Goal: Task Accomplishment & Management: Complete application form

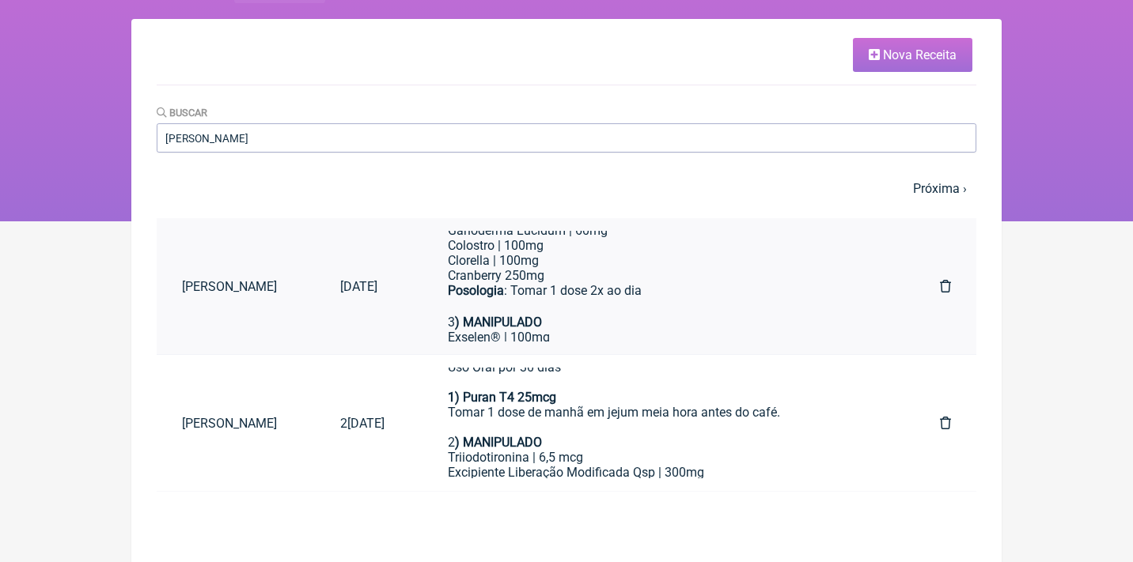
scroll to position [180, 0]
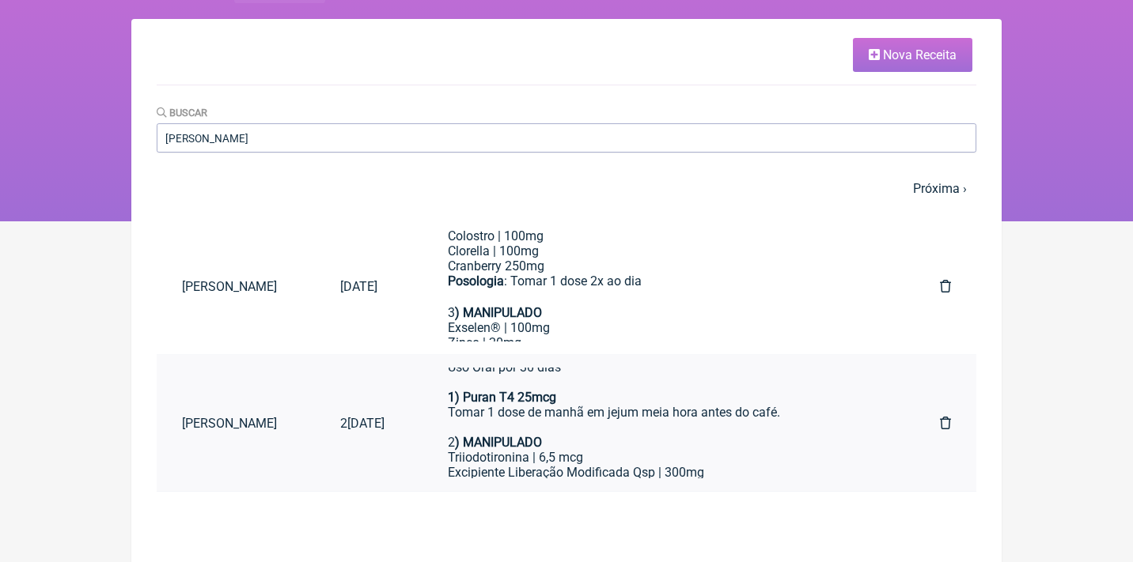
type input "Camila carvalho Leao"
click at [703, 451] on div "Triiodotironina | 6,5 mcg" at bounding box center [662, 457] width 429 height 15
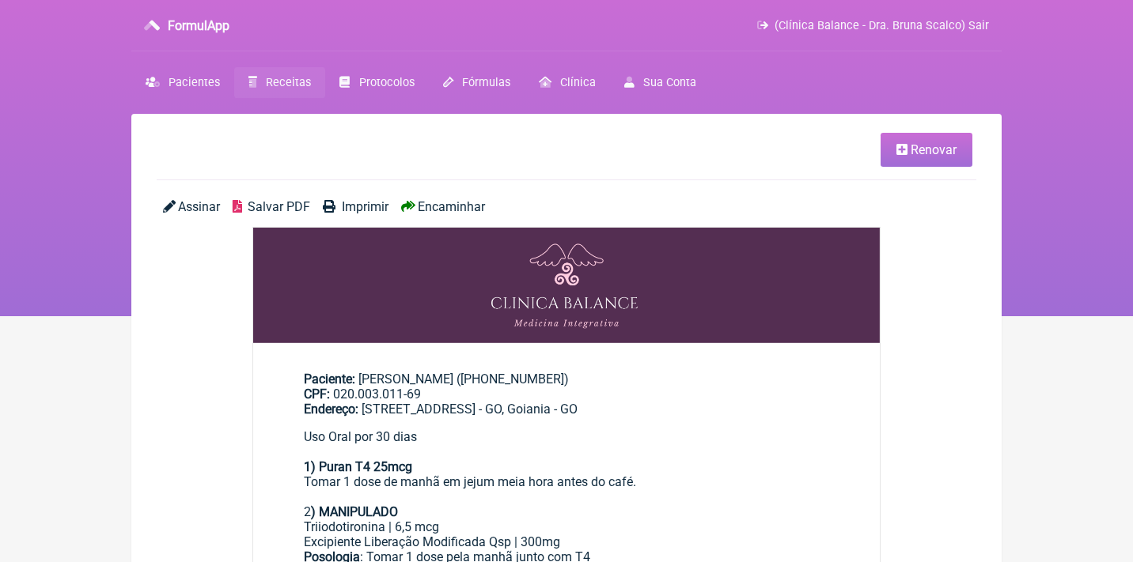
click at [923, 143] on span "Renovar" at bounding box center [934, 149] width 46 height 15
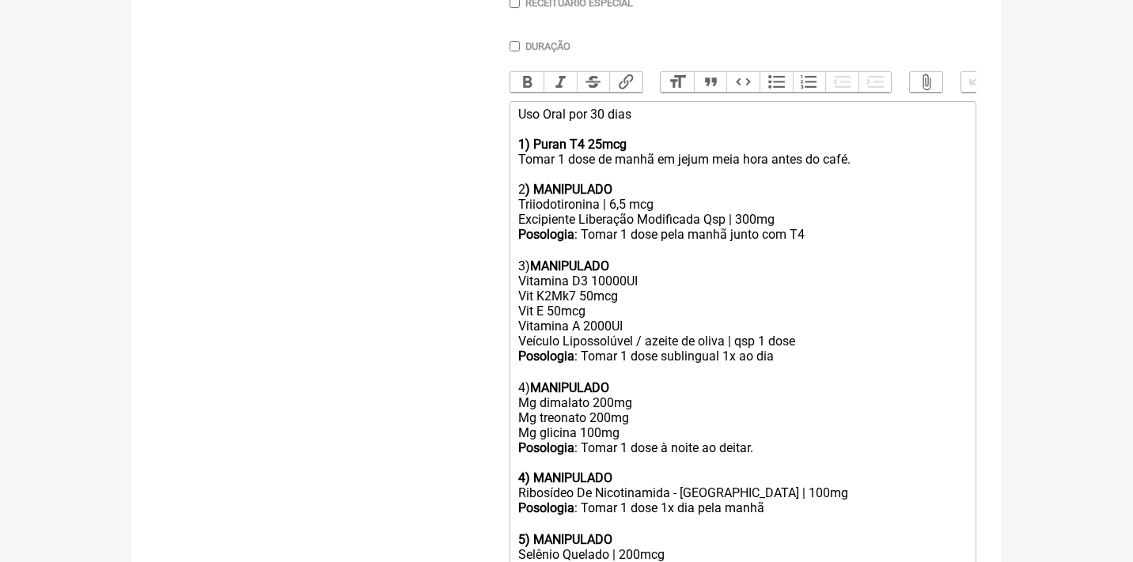
scroll to position [453, 0]
click at [606, 105] on div "Uso Oral por 30 dias 1) Puran T4 25mcg Tomar 1 dose de manhã em jejum meia hora…" at bounding box center [742, 150] width 449 height 90
click at [627, 195] on div "Triiodotironina | 6,5 mcg" at bounding box center [742, 202] width 449 height 15
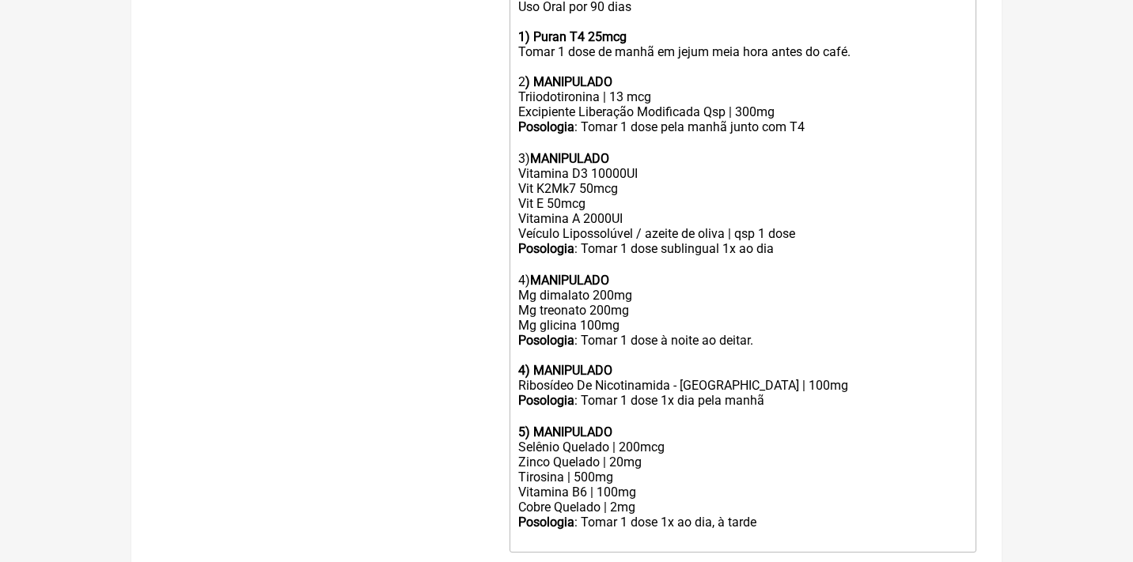
scroll to position [561, 0]
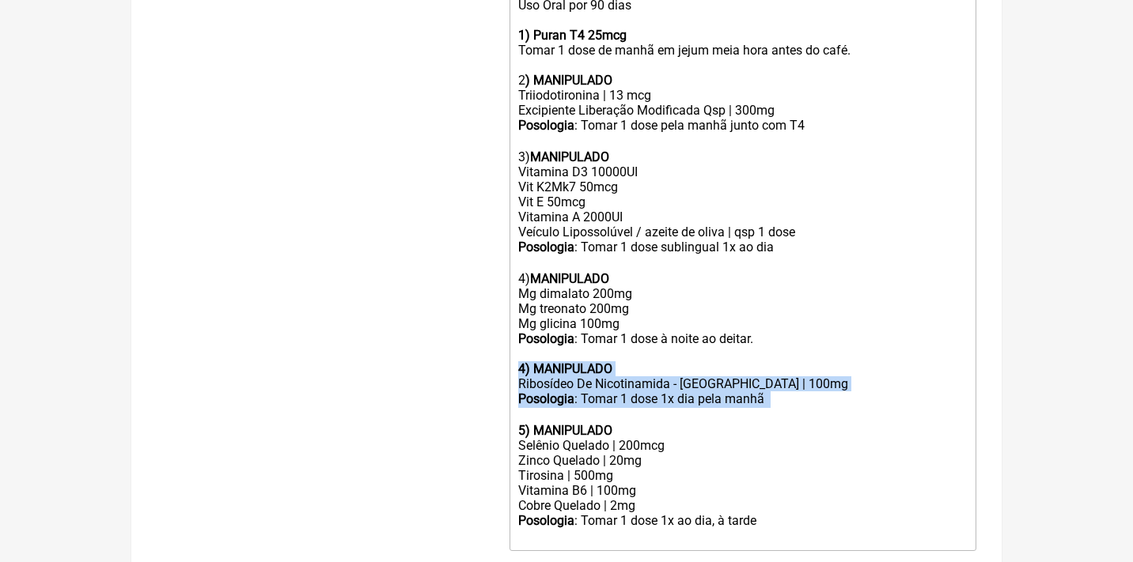
drag, startPoint x: 812, startPoint y: 384, endPoint x: 501, endPoint y: 339, distance: 314.1
click at [501, 339] on form "Buscar Protocolos Formulas Medicamentos Industrializados Suplementos / Cosmétic…" at bounding box center [567, 134] width 820 height 1006
click at [657, 423] on div "5) MANIPULADO" at bounding box center [742, 430] width 449 height 15
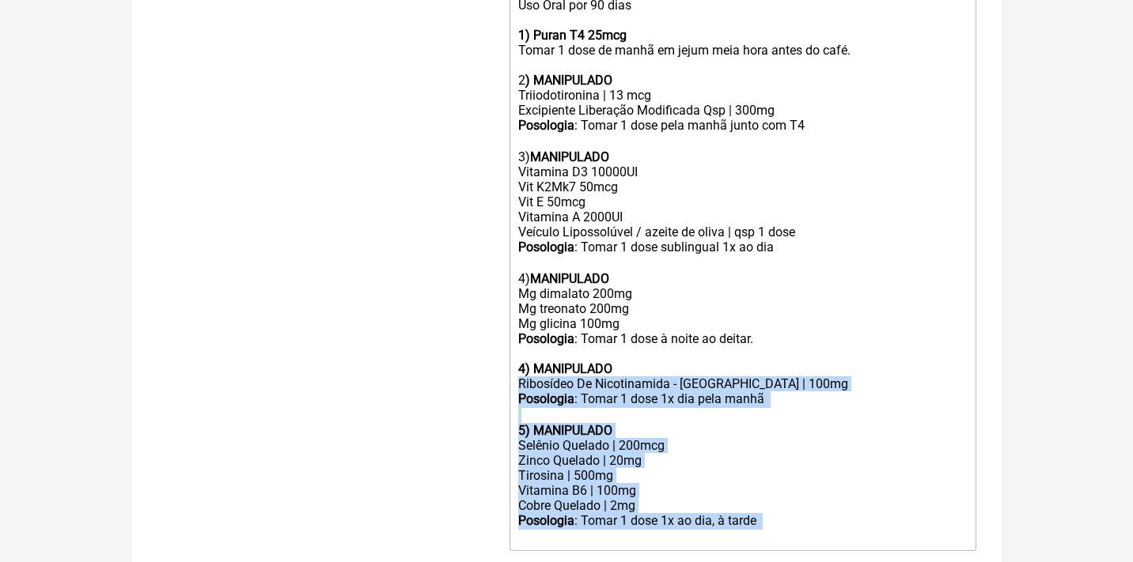
drag, startPoint x: 804, startPoint y: 495, endPoint x: 483, endPoint y: 351, distance: 351.2
click at [483, 353] on form "Buscar Protocolos Formulas Medicamentos Industrializados Suplementos / Cosmétic…" at bounding box center [567, 134] width 820 height 1006
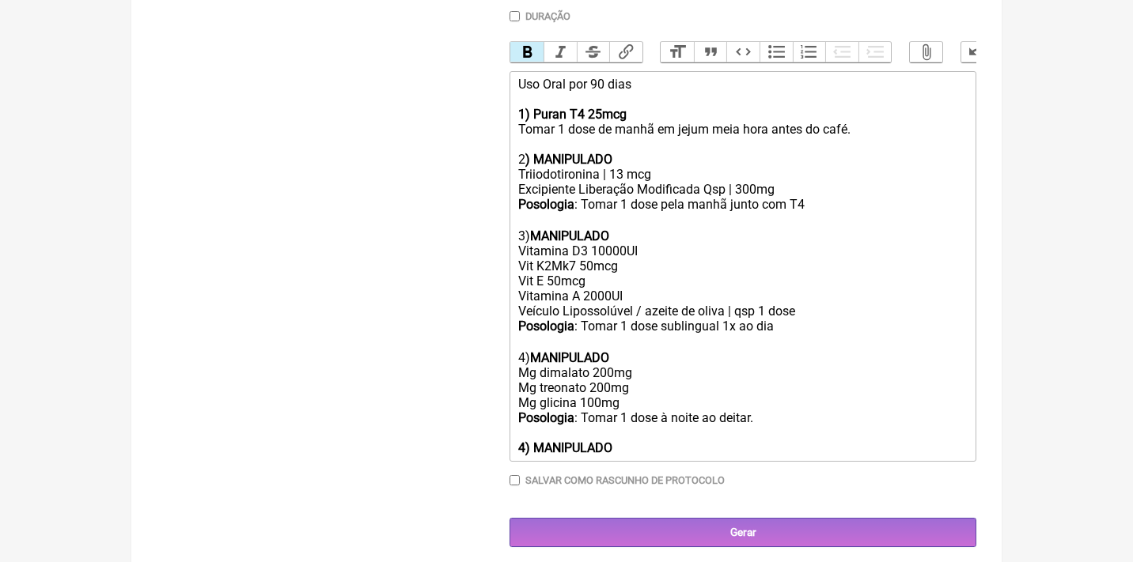
scroll to position [468, 0]
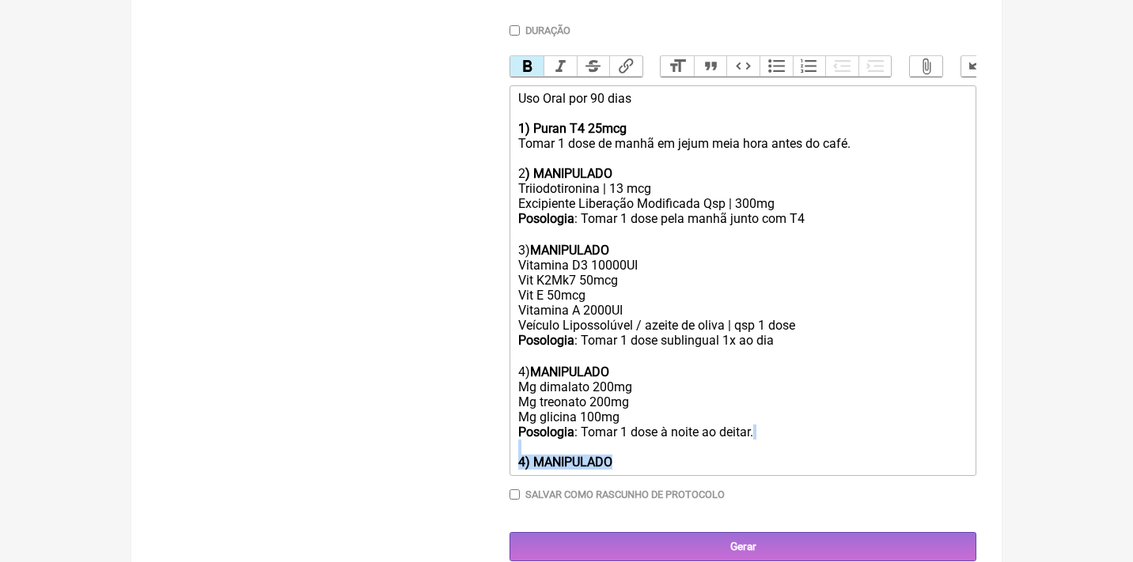
drag, startPoint x: 670, startPoint y: 436, endPoint x: 483, endPoint y: 429, distance: 187.6
click at [483, 430] on form "Buscar Protocolos Formulas Medicamentos Industrializados Suplementos / Cosmétic…" at bounding box center [567, 143] width 820 height 838
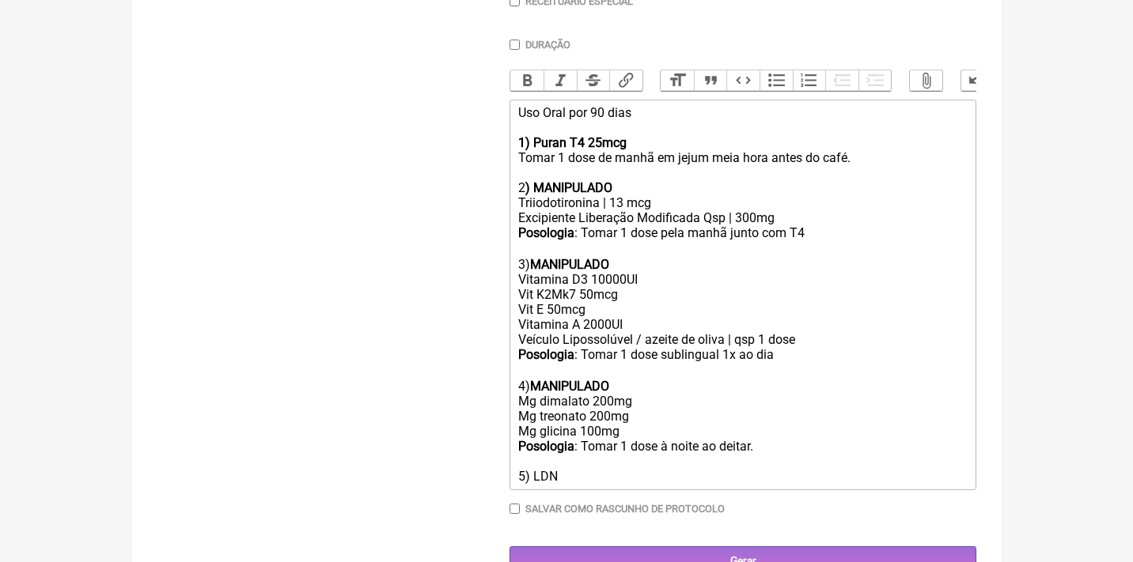
type trix-editor "<div>Uso Oral por 90 dias<br><br><strong>1) Puran T4 25mcg</strong><br>Tomar 1 …"
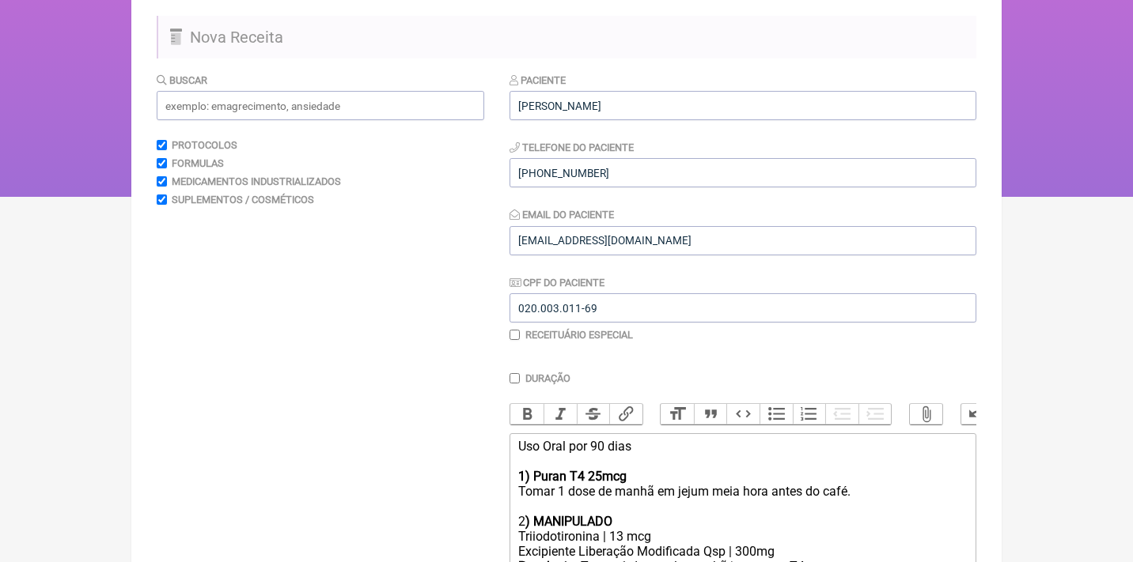
scroll to position [108, 0]
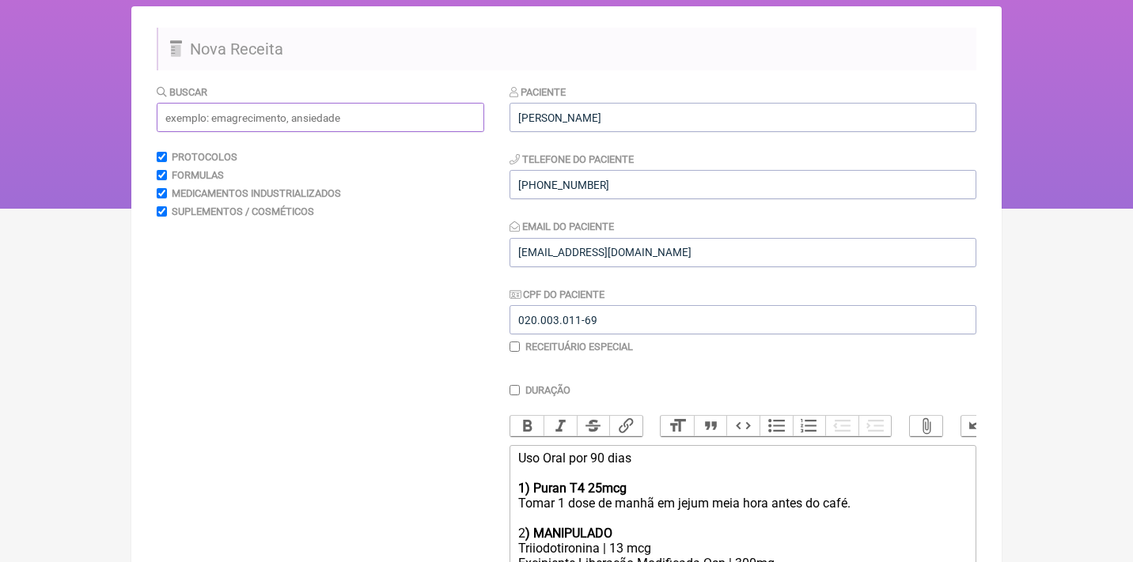
click at [311, 108] on input "text" at bounding box center [321, 117] width 328 height 29
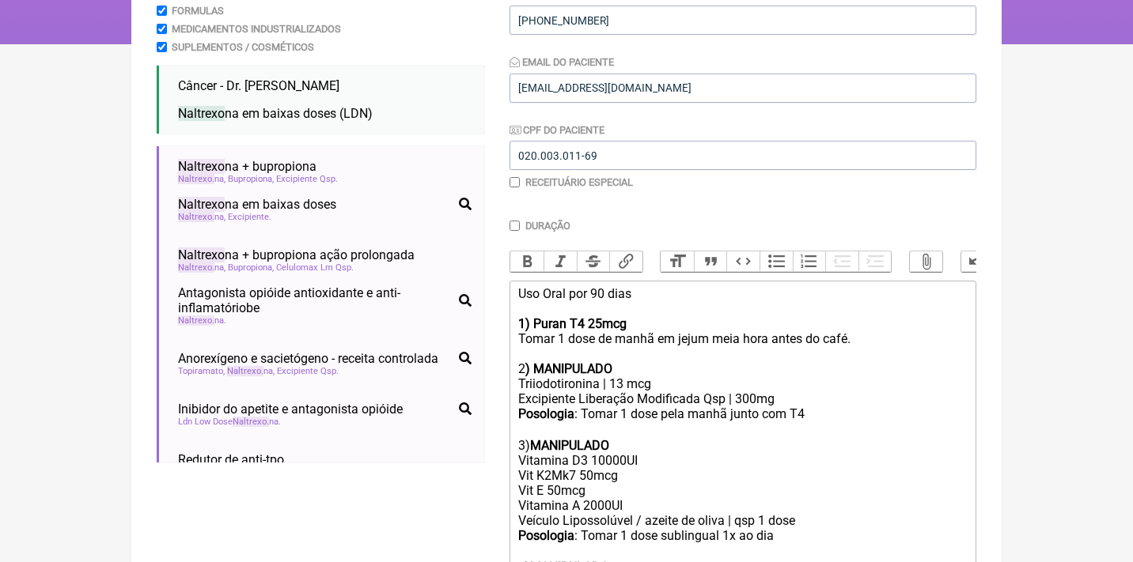
scroll to position [273, 0]
type input "naltrexo"
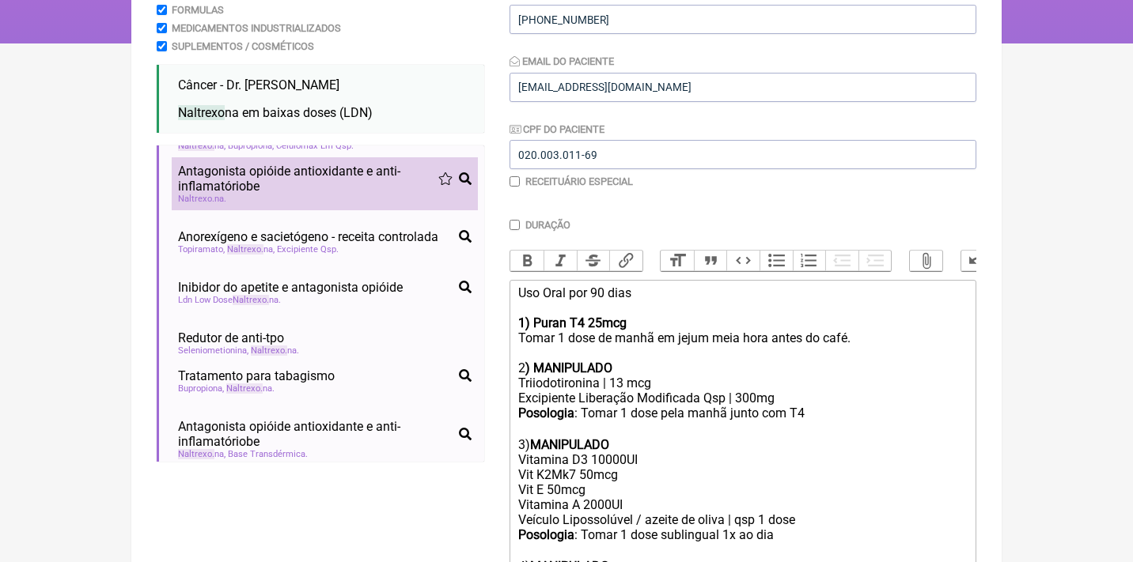
scroll to position [122, 0]
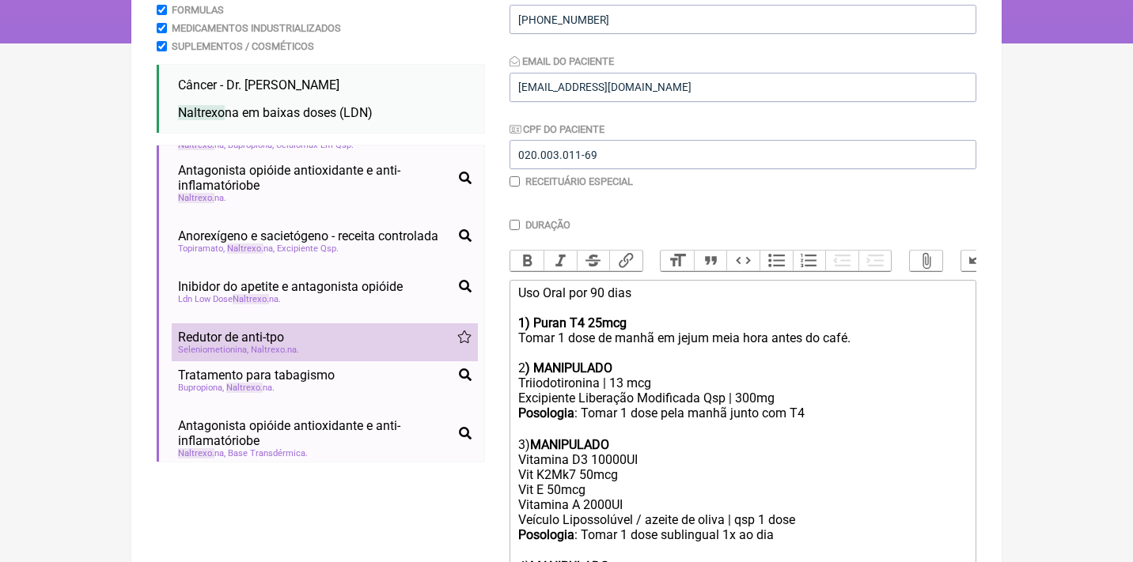
click at [259, 331] on span "Redutor de anti-tpo" at bounding box center [231, 337] width 106 height 15
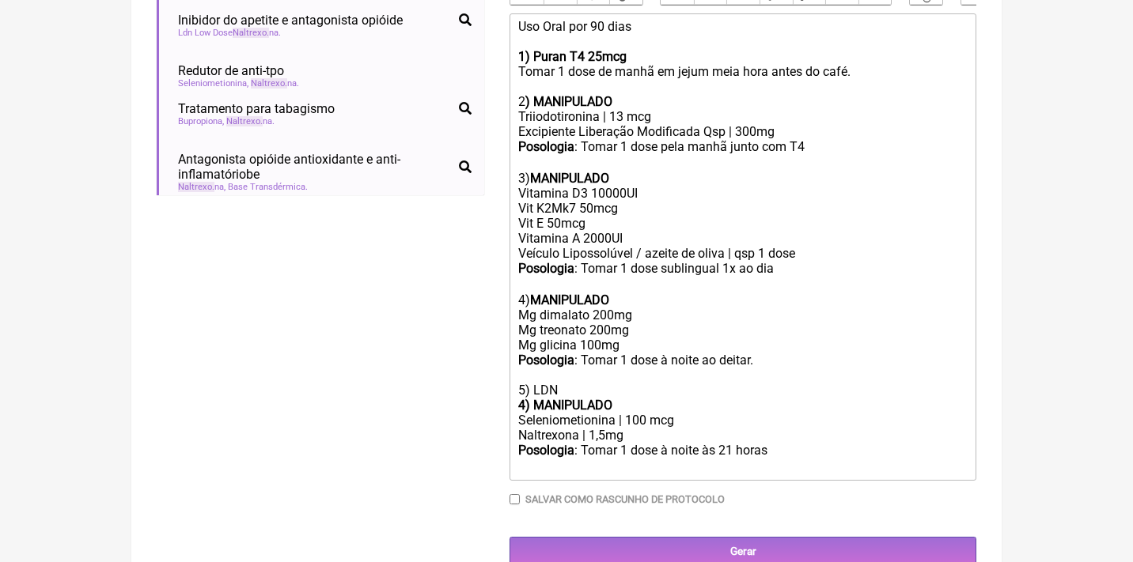
scroll to position [539, 0]
click at [536, 399] on strong "4) MANIPULADO" at bounding box center [565, 406] width 94 height 15
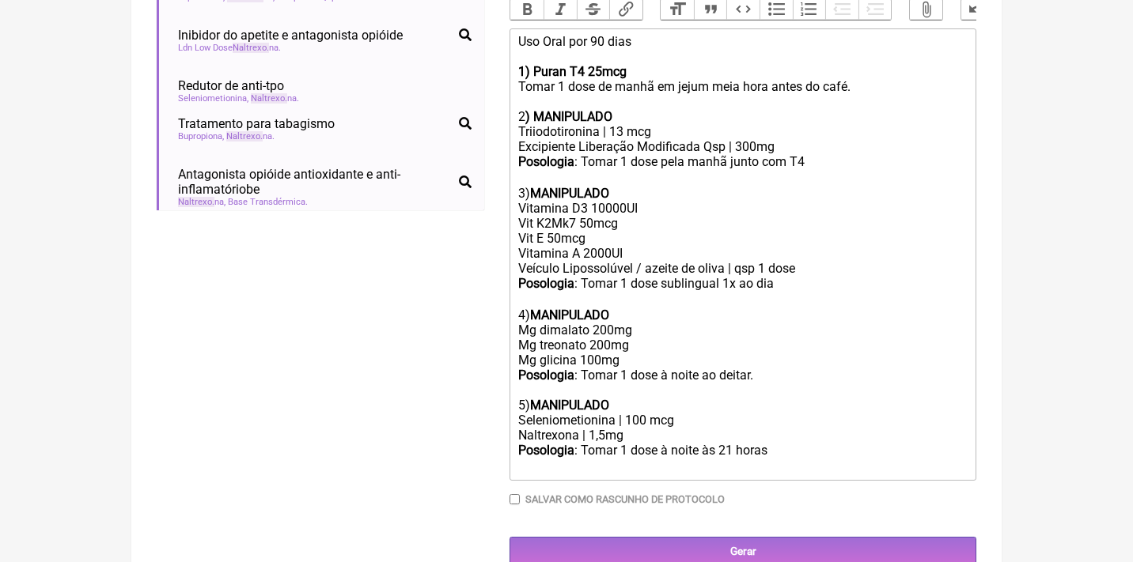
click at [639, 413] on div "Seleniometionina | 100 mcg" at bounding box center [742, 420] width 449 height 15
click at [781, 443] on div "Posologia : Tomar 1 dose à noite às 21 horas ㅤ" at bounding box center [742, 459] width 449 height 32
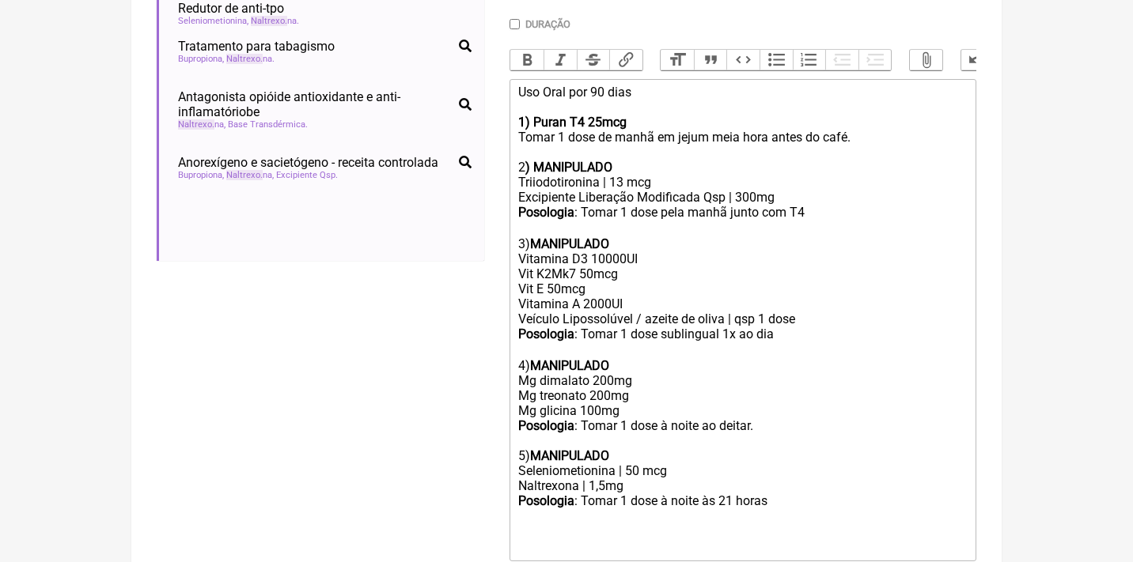
scroll to position [511, 0]
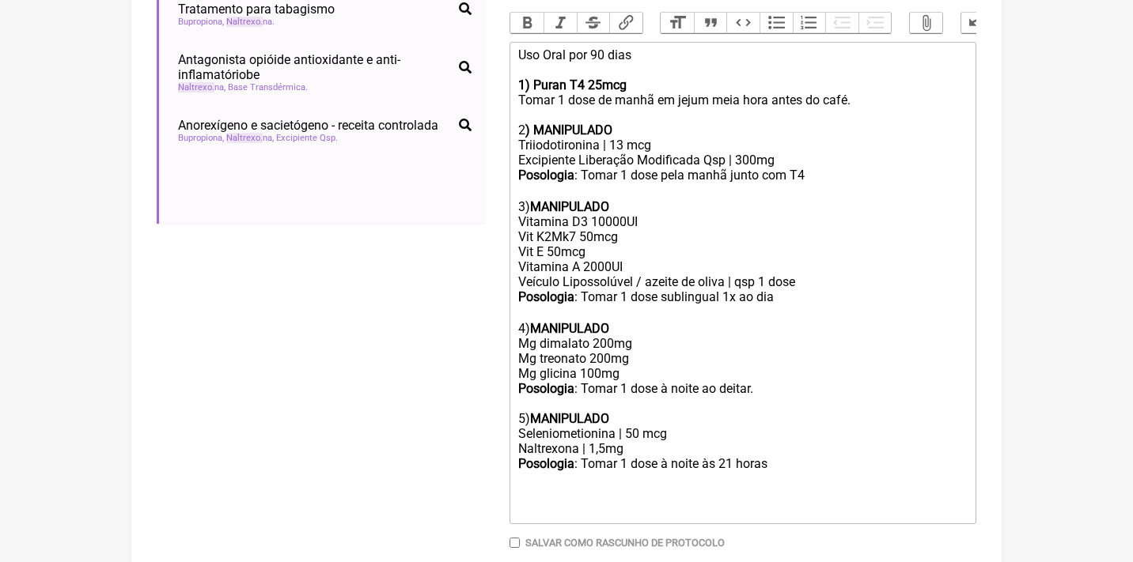
click at [812, 456] on div "Posologia : Tomar 1 dose à noite às 21 horas ㅤ" at bounding box center [742, 487] width 449 height 62
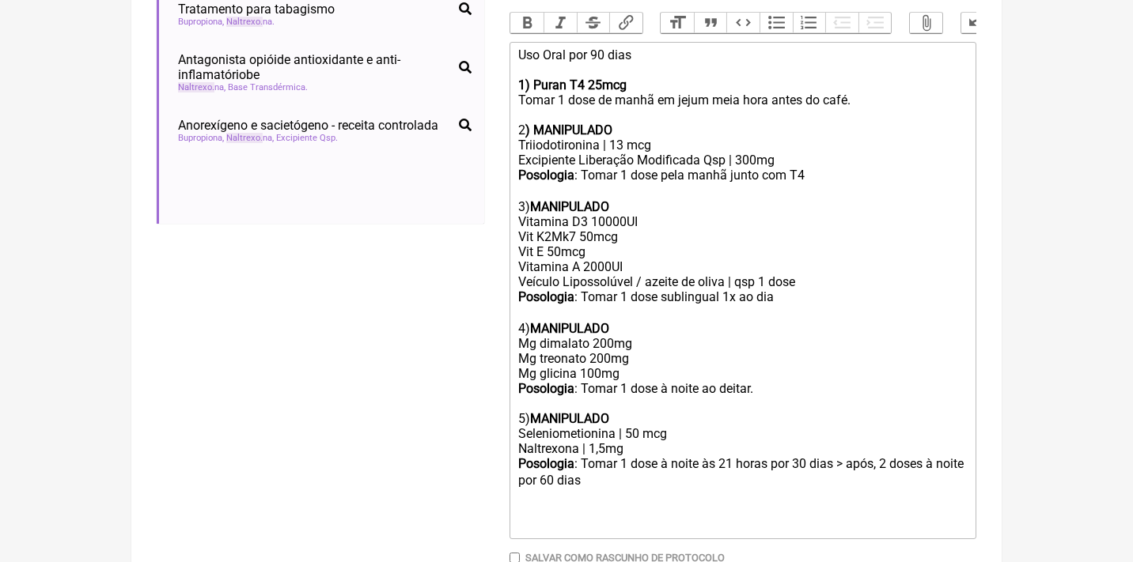
click at [766, 456] on div "Posologia : Tomar 1 dose à noite às 21 horas ㅤpor 30 dias > após, 2 doses à noi…" at bounding box center [742, 494] width 449 height 77
click at [564, 456] on div "Posologia : Tomar 1 dose à noite ㅤpor 30 dias > após, 2 doses à noite por 60 di…" at bounding box center [742, 487] width 449 height 62
type trix-editor "<div>Uso Oral por 90 dias<br><br><strong>1) Puran T4 25mcg</strong><br>Tomar 1 …"
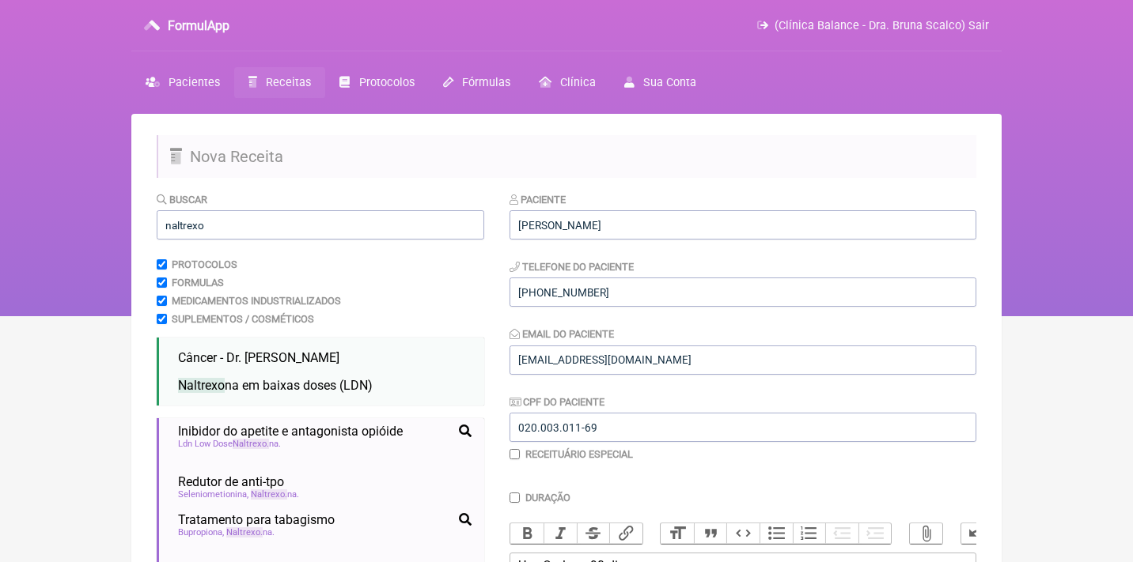
scroll to position [0, 0]
drag, startPoint x: 227, startPoint y: 221, endPoint x: 75, endPoint y: 215, distance: 152.0
click at [78, 220] on div "FormulApp (Clínica Balance - Dra. Bruna Scalco) Sair Pacientes Receitas Protoco…" at bounding box center [566, 158] width 1133 height 316
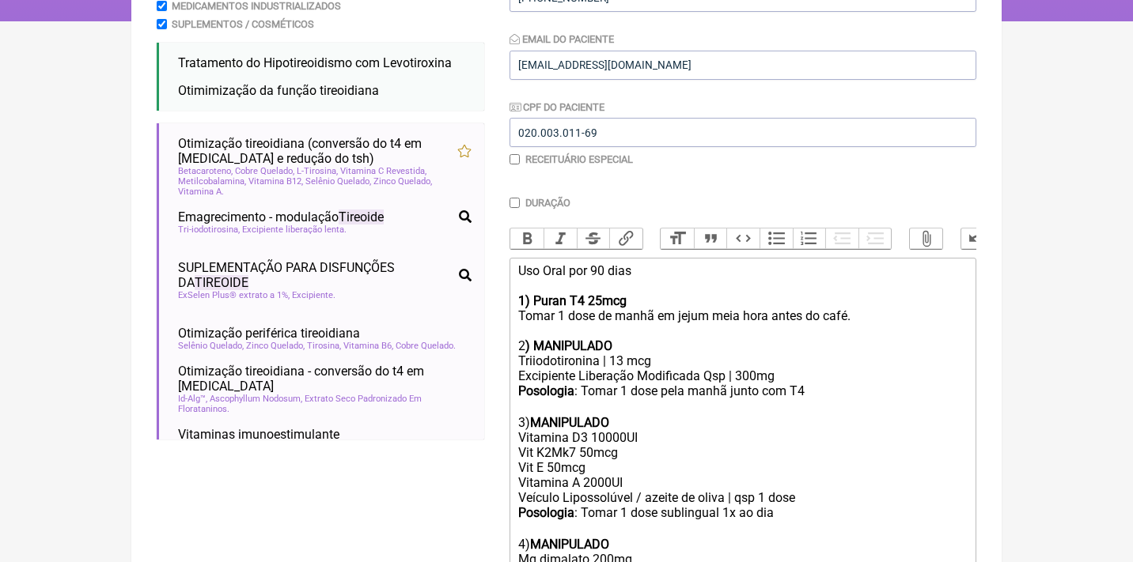
scroll to position [298, 0]
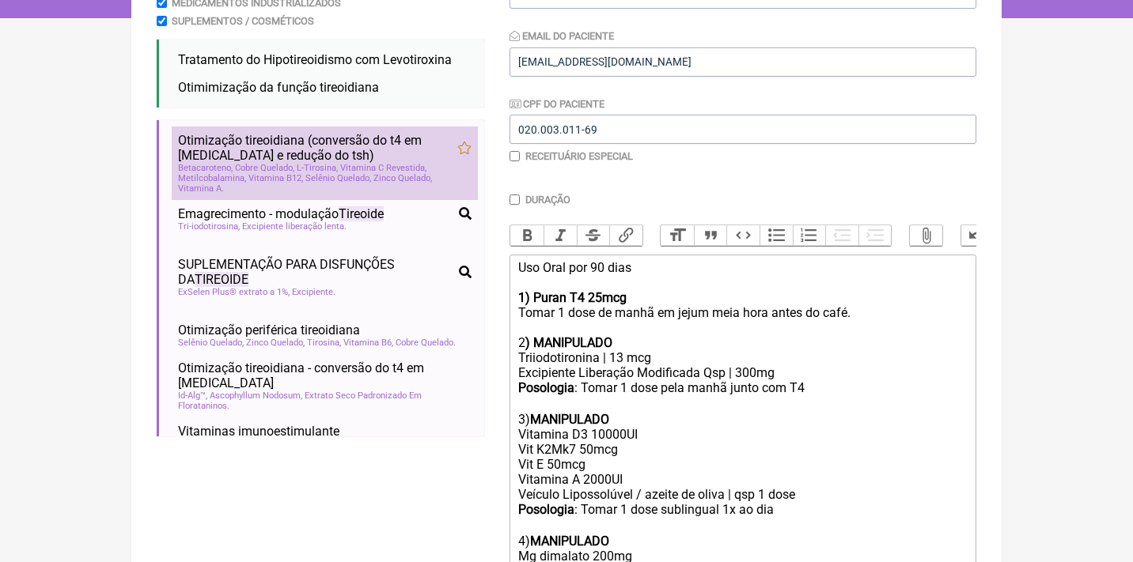
type input "tireoide"
click at [325, 163] on span "L-Tirosina" at bounding box center [317, 168] width 41 height 10
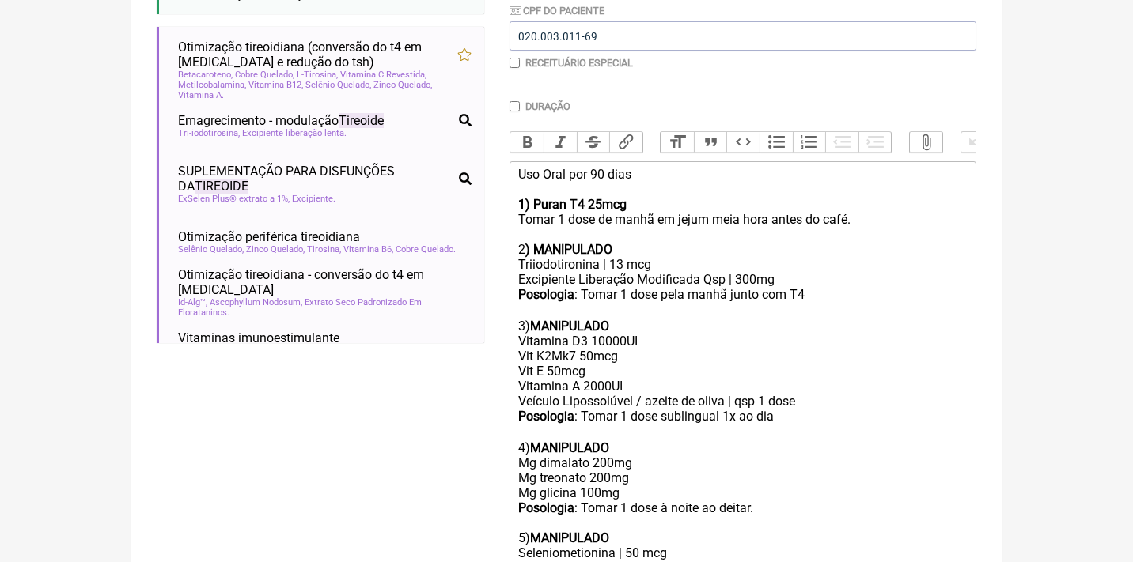
scroll to position [645, 0]
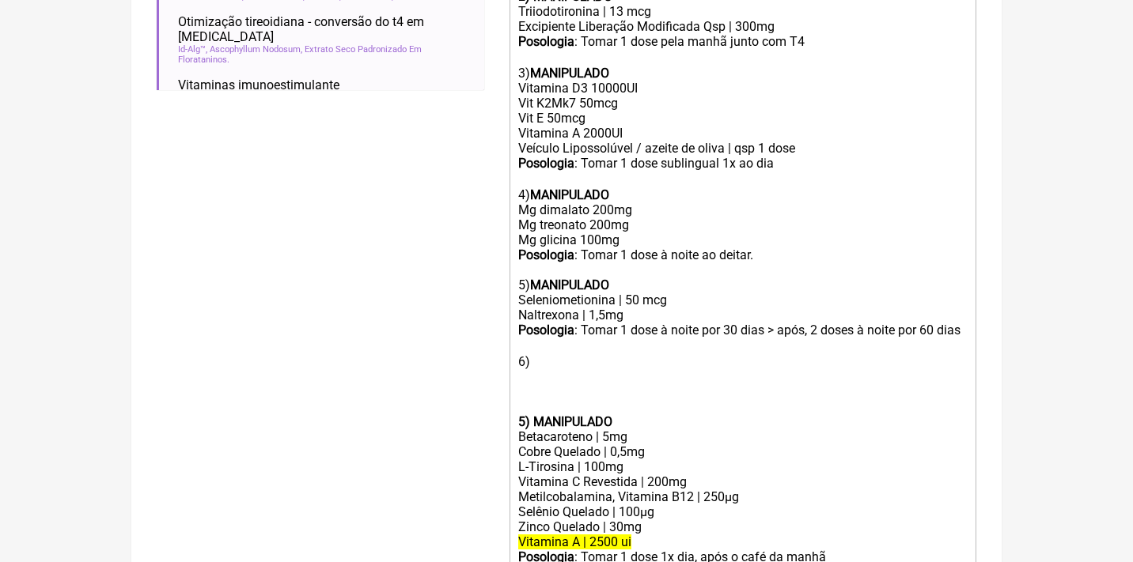
click at [529, 415] on strong "5) MANIPULADO" at bounding box center [565, 422] width 94 height 15
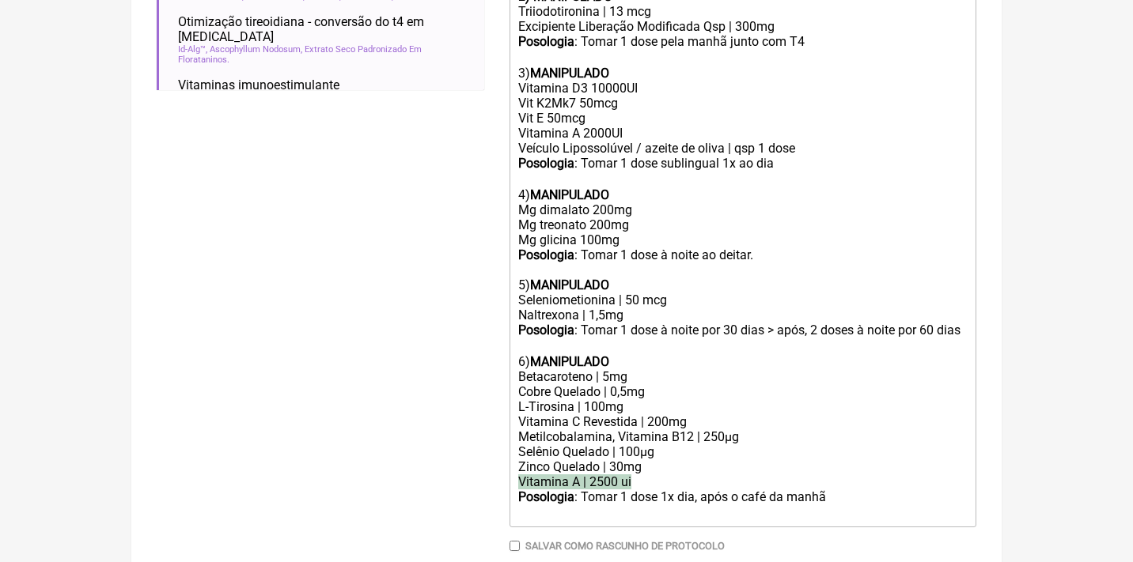
drag, startPoint x: 642, startPoint y: 460, endPoint x: 494, endPoint y: 454, distance: 148.9
click at [497, 457] on form "Buscar tireoide Protocolos Formulas Medicamentos Industrializados Suplementos /…" at bounding box center [567, 80] width 820 height 1066
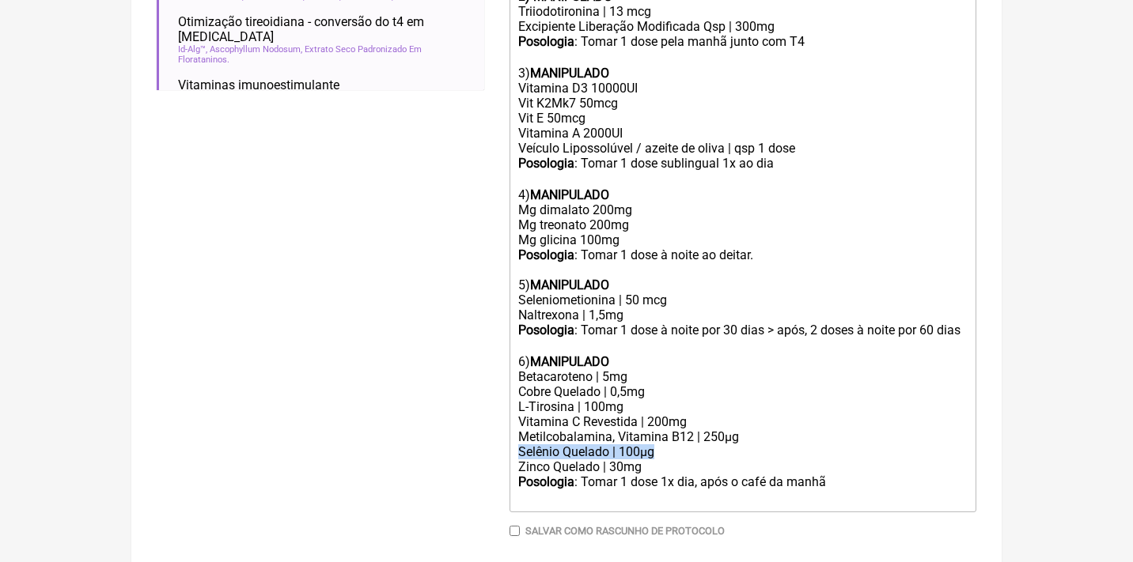
drag, startPoint x: 665, startPoint y: 435, endPoint x: 493, endPoint y: 422, distance: 172.9
click at [499, 430] on form "Buscar tireoide Protocolos Formulas Medicamentos Industrializados Suplementos /…" at bounding box center [567, 72] width 820 height 1051
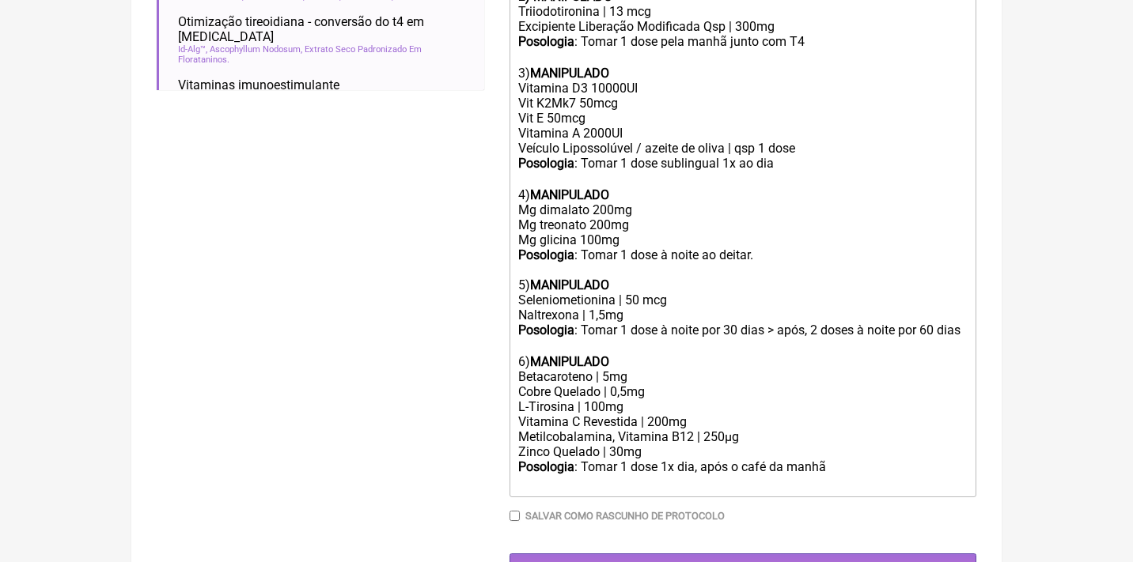
click at [596, 399] on div "L-Tirosina | 100mg" at bounding box center [742, 406] width 449 height 15
click at [652, 384] on div "Cobre Quelado | 0,5mg" at bounding box center [742, 391] width 449 height 15
click at [851, 460] on div "Posologia : Tomar 1 dose 1x dia, após o café da manhã ㅤ" at bounding box center [742, 476] width 449 height 32
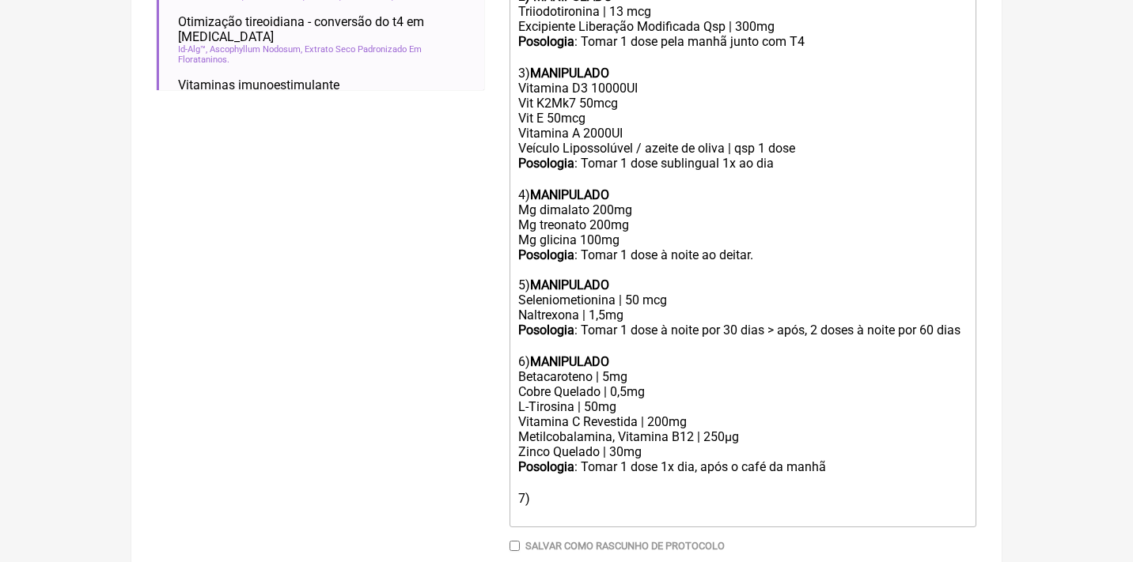
type trix-editor "<div>Uso Oral por 90 dias<br><br><strong>1) Puran T4 25mcg</strong><br>Tomar 1 …"
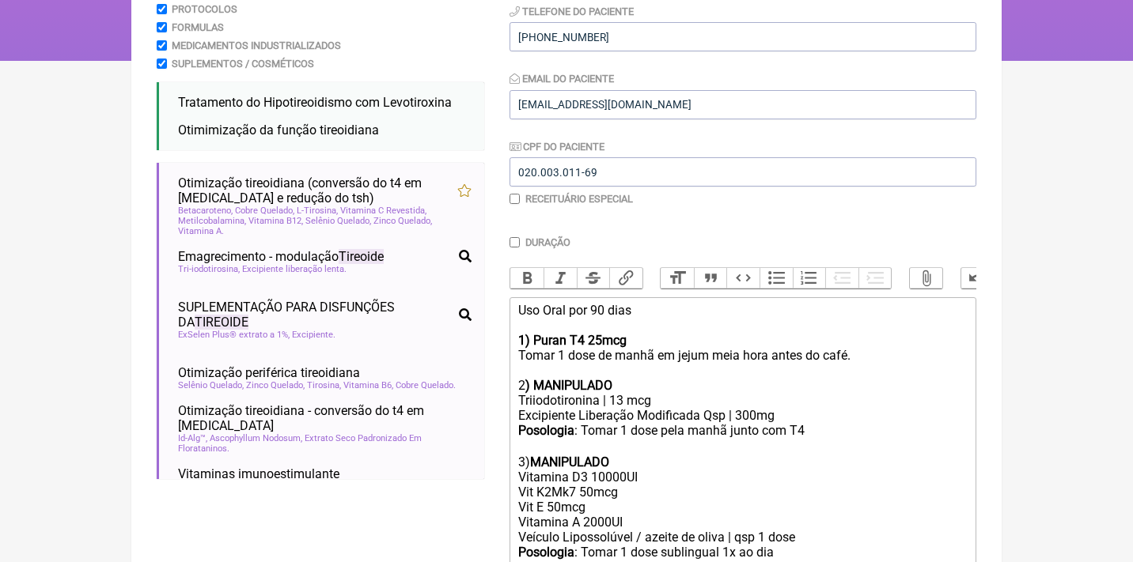
scroll to position [212, 0]
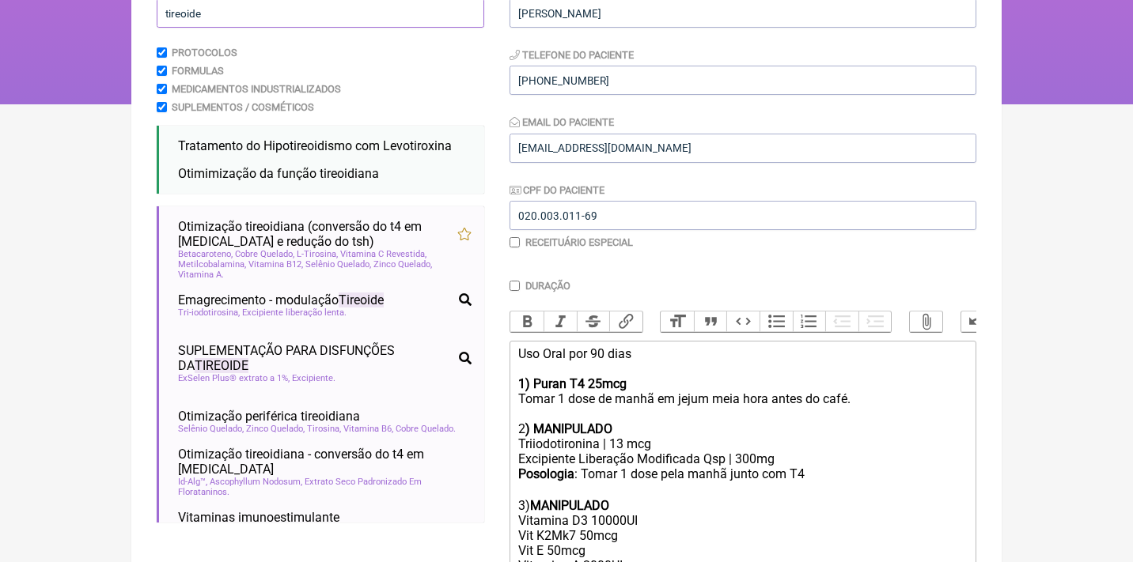
drag, startPoint x: 228, startPoint y: 9, endPoint x: 128, endPoint y: 7, distance: 99.7
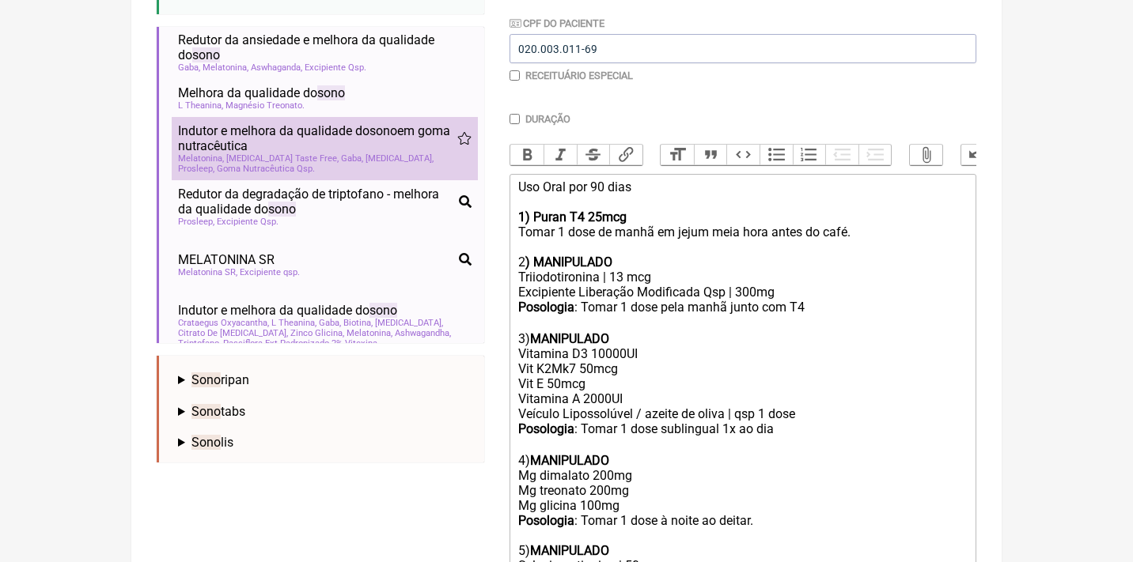
scroll to position [107, 0]
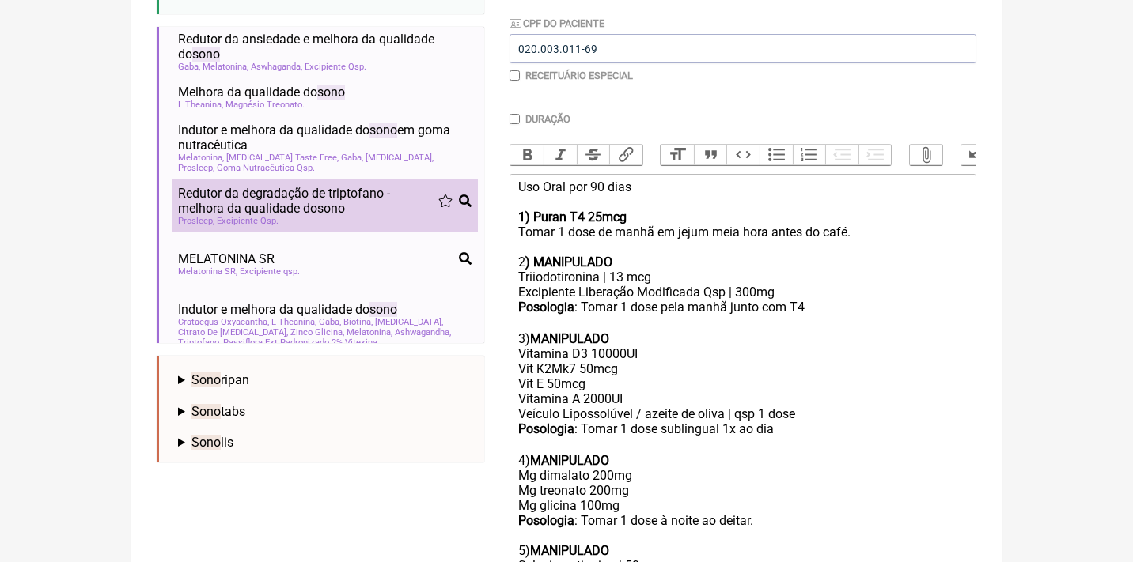
type input "sono"
click at [273, 203] on span "Redutor da degradação de triptofano - melhora da qualidade do sono" at bounding box center [308, 201] width 260 height 30
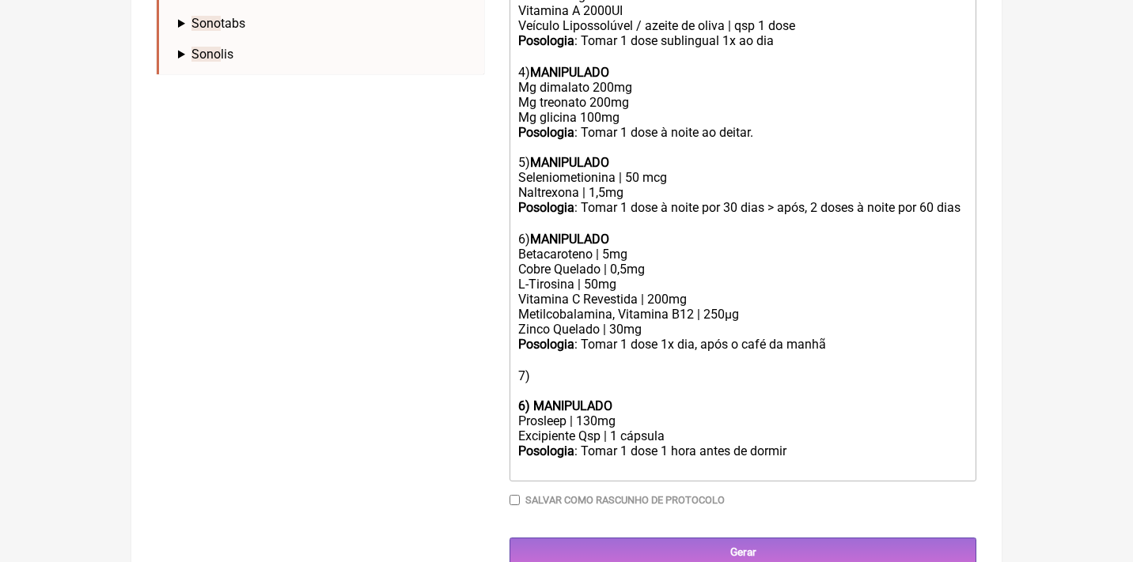
scroll to position [767, 0]
click at [539, 399] on strong "6) MANIPULADO" at bounding box center [565, 406] width 94 height 15
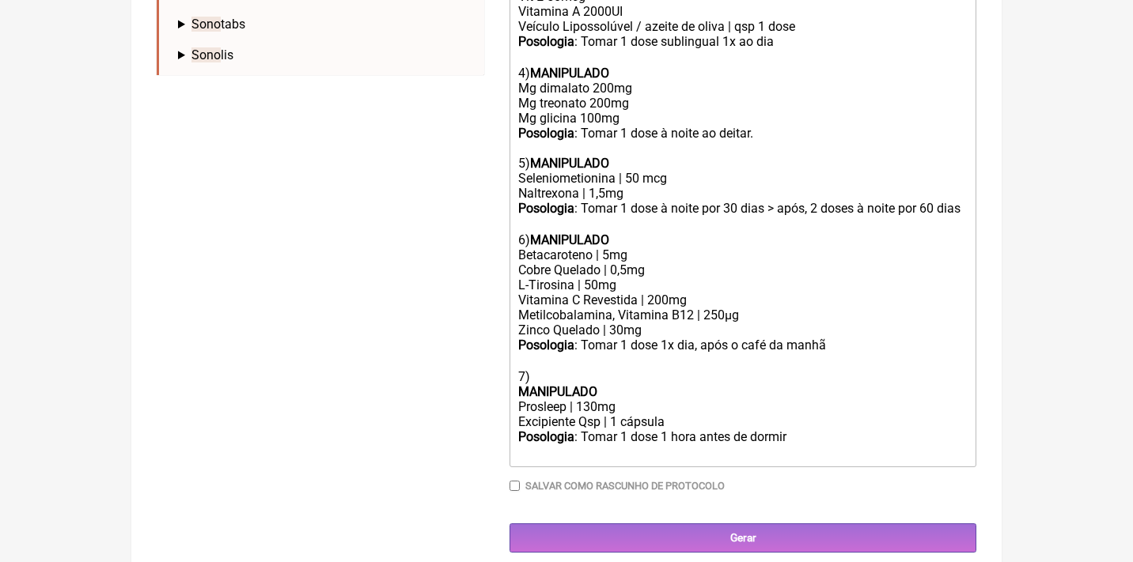
scroll to position [738, 0]
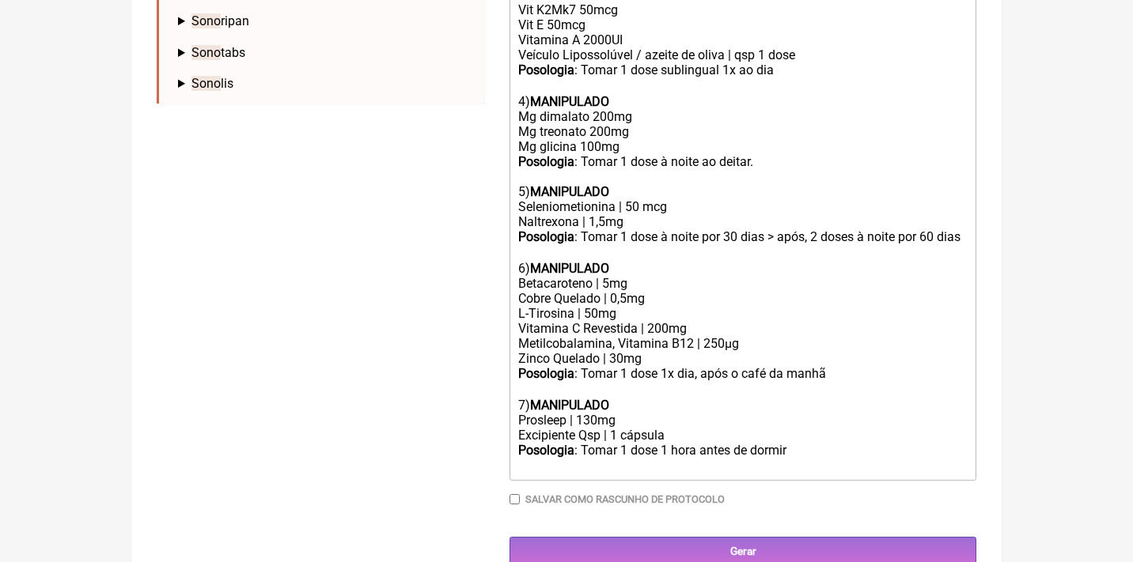
click at [802, 443] on div "Posologia : Tomar 1 dose 1 hora antes de dormir ㅤ" at bounding box center [742, 459] width 449 height 32
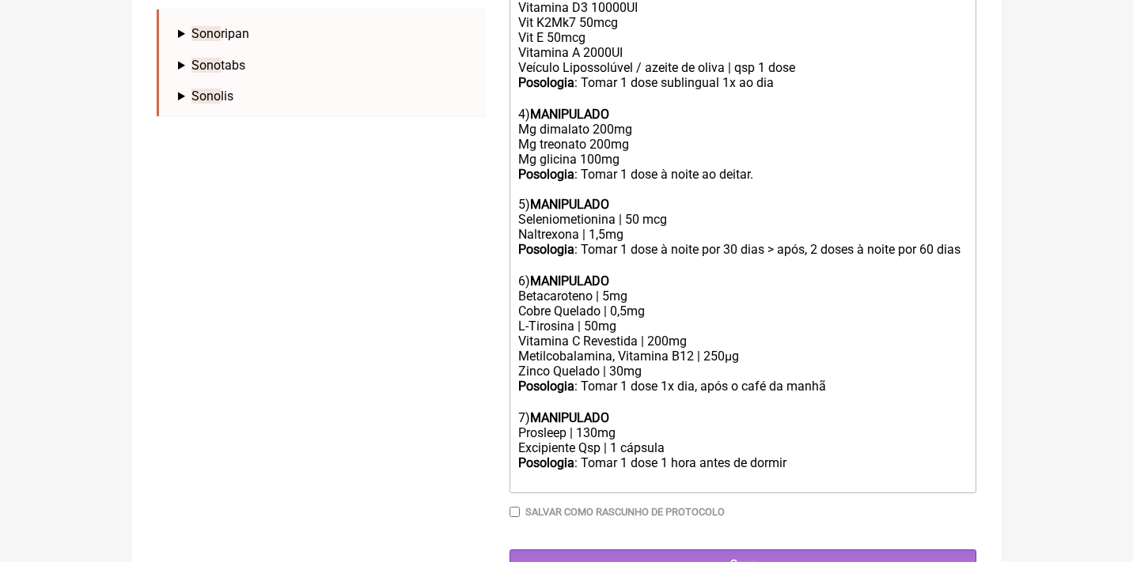
scroll to position [726, 0]
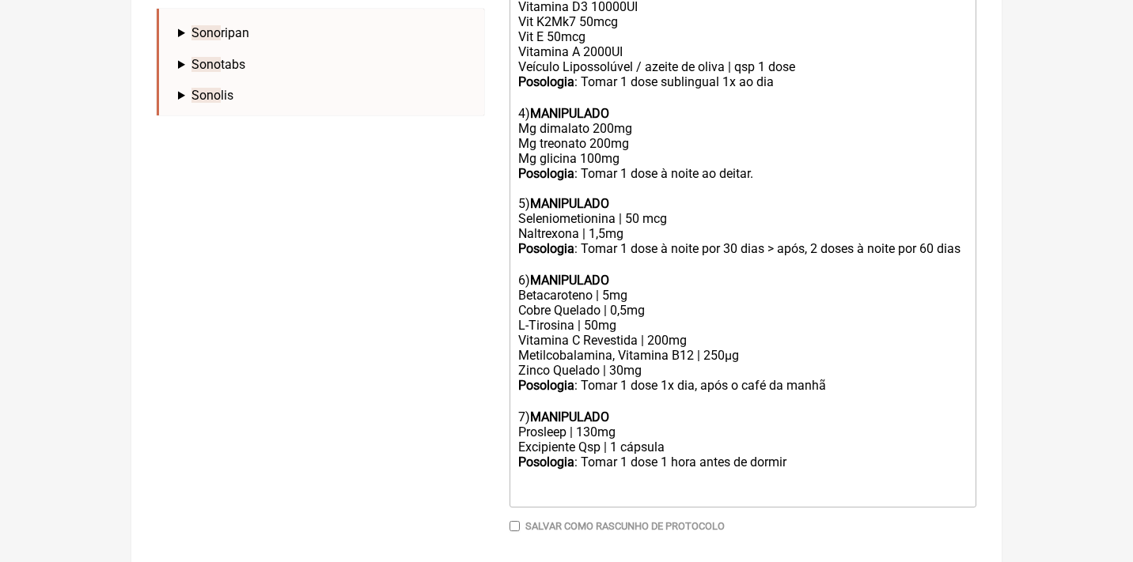
type trix-editor "<div>Uso Oral por 90 dias<br><br><strong>1) Puran T4 25mcg</strong><br>Tomar 1 …"
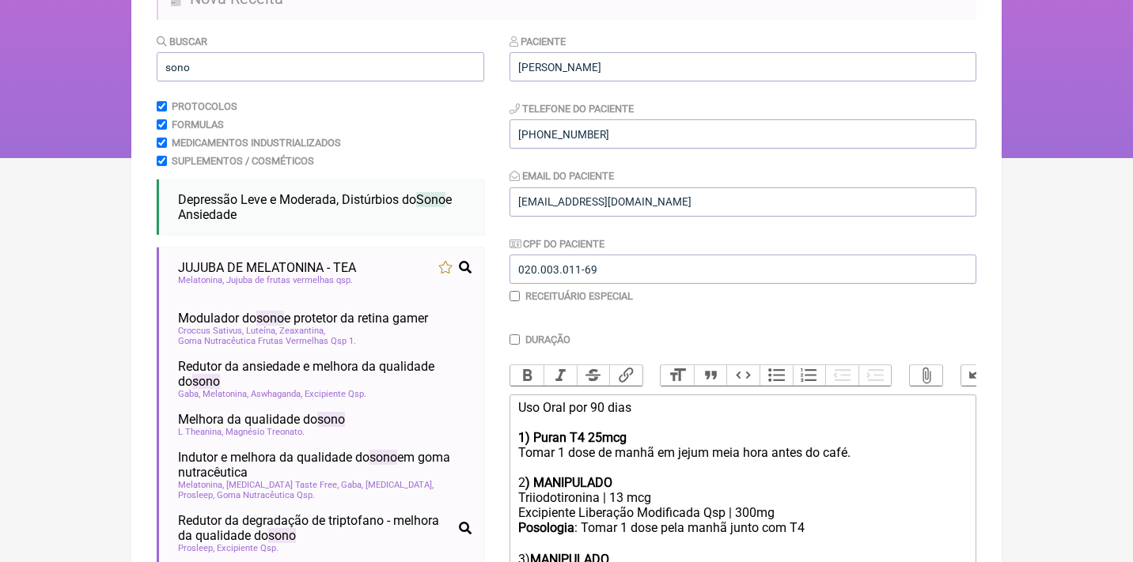
scroll to position [70, 0]
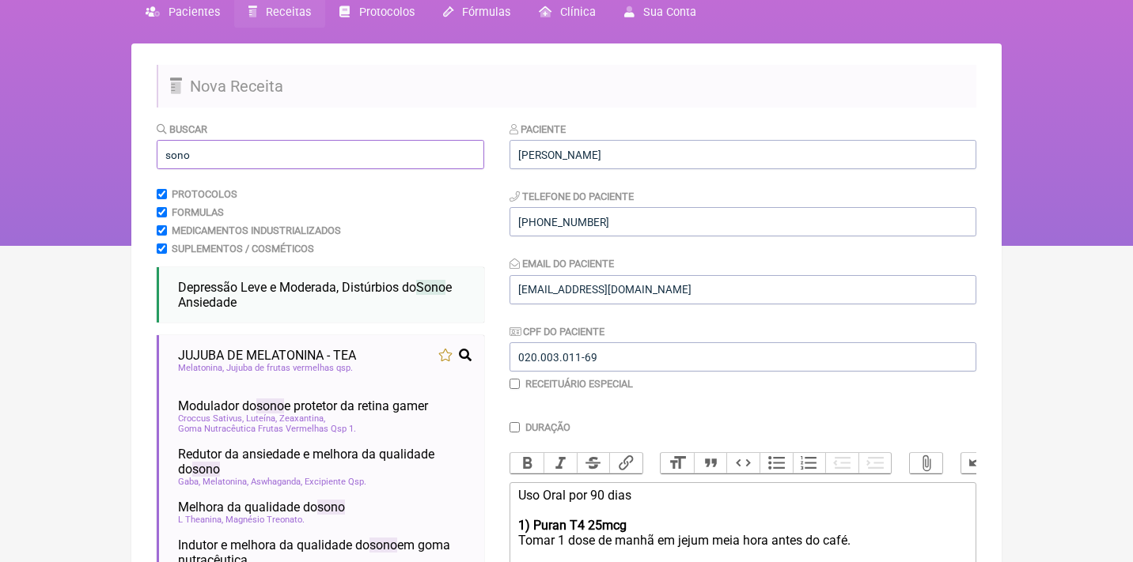
drag, startPoint x: 207, startPoint y: 150, endPoint x: 130, endPoint y: 148, distance: 77.6
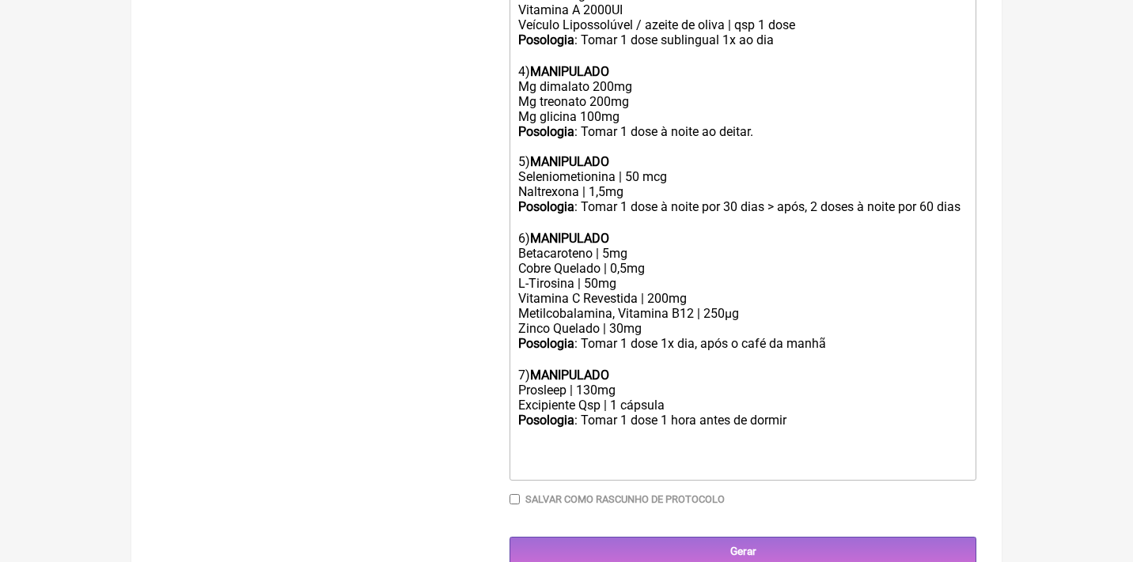
scroll to position [767, 0]
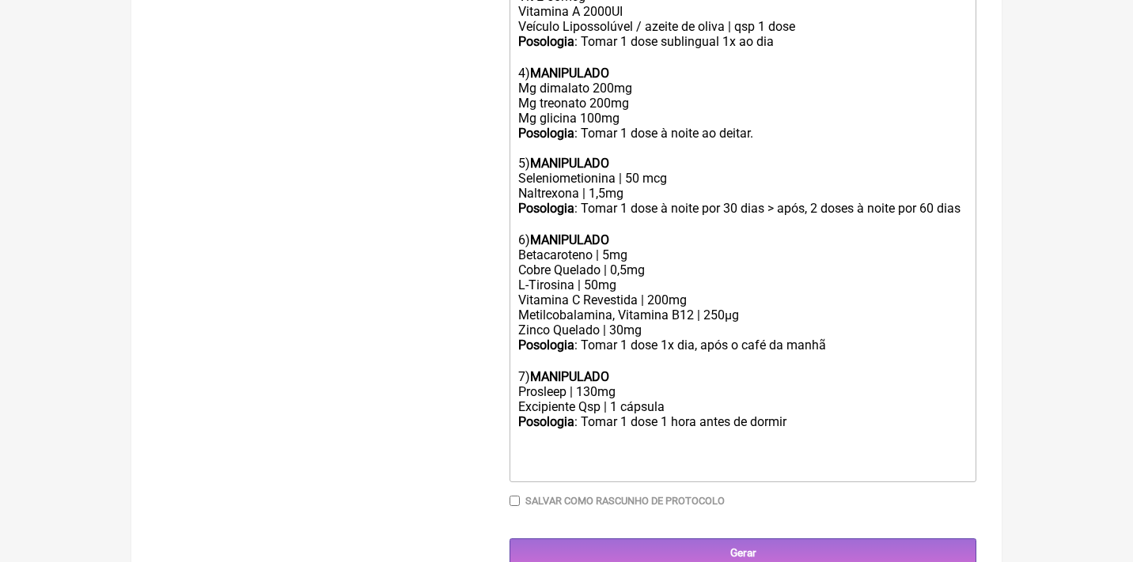
type input "lipede"
click at [805, 415] on div "Posologia : Tomar 1 dose 1 hora antes de dormir ㅤ" at bounding box center [742, 446] width 449 height 62
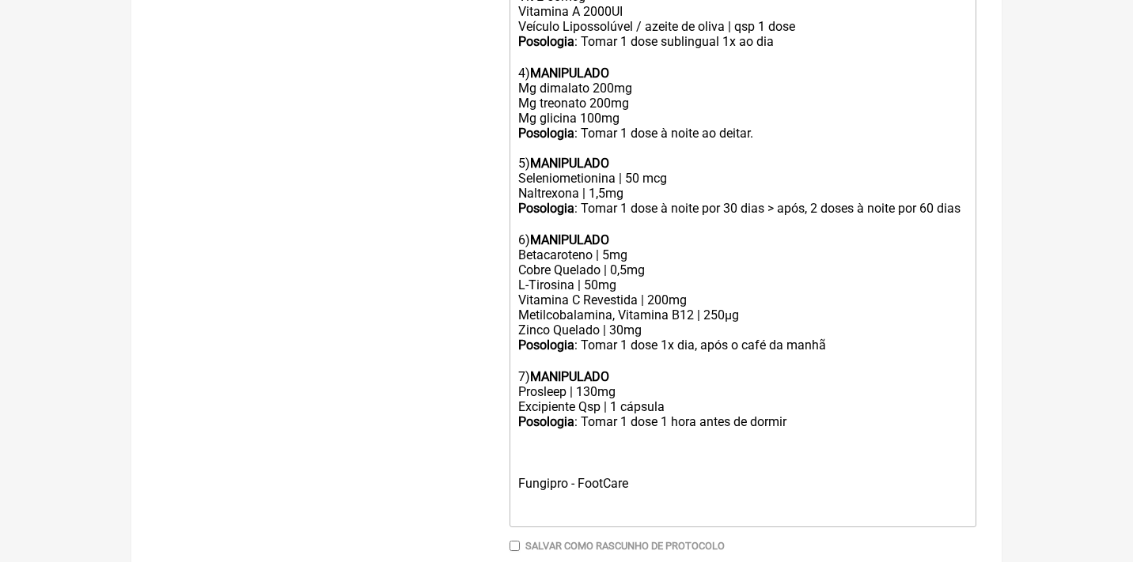
click at [528, 435] on div "Posologia : Tomar 1 dose 1 hora antes de dormir ㅤ Fungipro - FootCare" at bounding box center [742, 468] width 449 height 107
click at [514, 481] on trix-editor "Uso Oral por 90 dias 1) Puran T4 25mcg Tomar 1 dose de manhã em jejum meia hora…" at bounding box center [742, 171] width 467 height 771
click at [607, 452] on div "Posologia : Tomar 1 dose 1 hora antes de dormir ㅤ Uso Tópico 1) Fungipro - Foot…" at bounding box center [742, 483] width 449 height 137
click at [669, 487] on div "Posologia : Tomar 1 dose 1 hora antes de dormir ㅤ Uso Tópico por 90 dias 1) Fun…" at bounding box center [742, 483] width 449 height 137
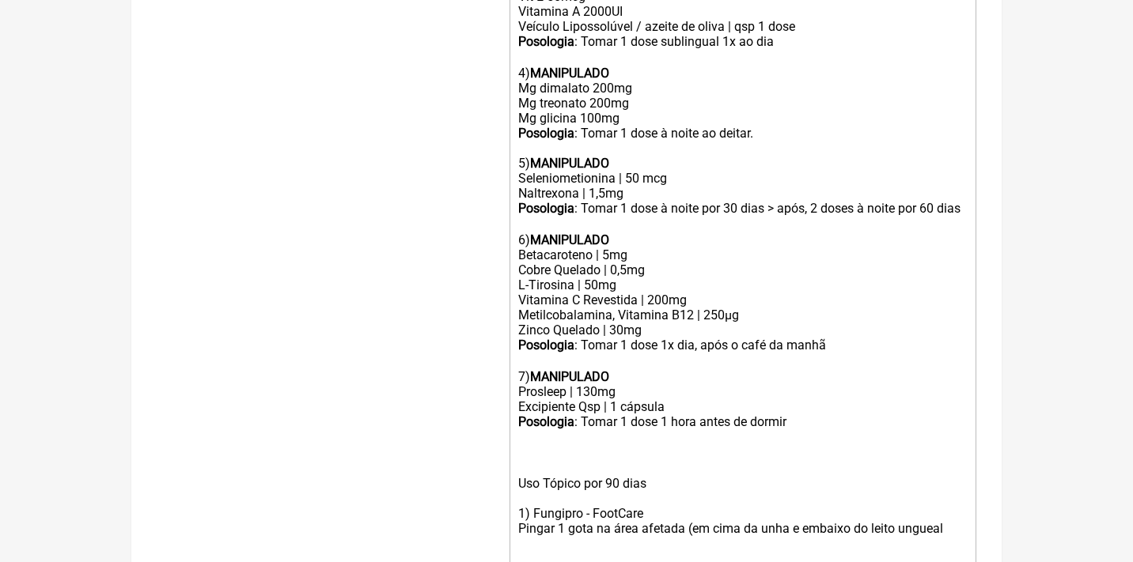
click at [839, 494] on div "Posologia : Tomar 1 dose 1 hora antes de dormir ㅤ Uso Tópico por 90 dias 1) Fun…" at bounding box center [742, 491] width 449 height 152
click at [934, 497] on div "Posologia : Tomar 1 dose 1 hora antes de dormir ㅤ Uso Tópico por 90 dias 1) Fun…" at bounding box center [742, 491] width 449 height 152
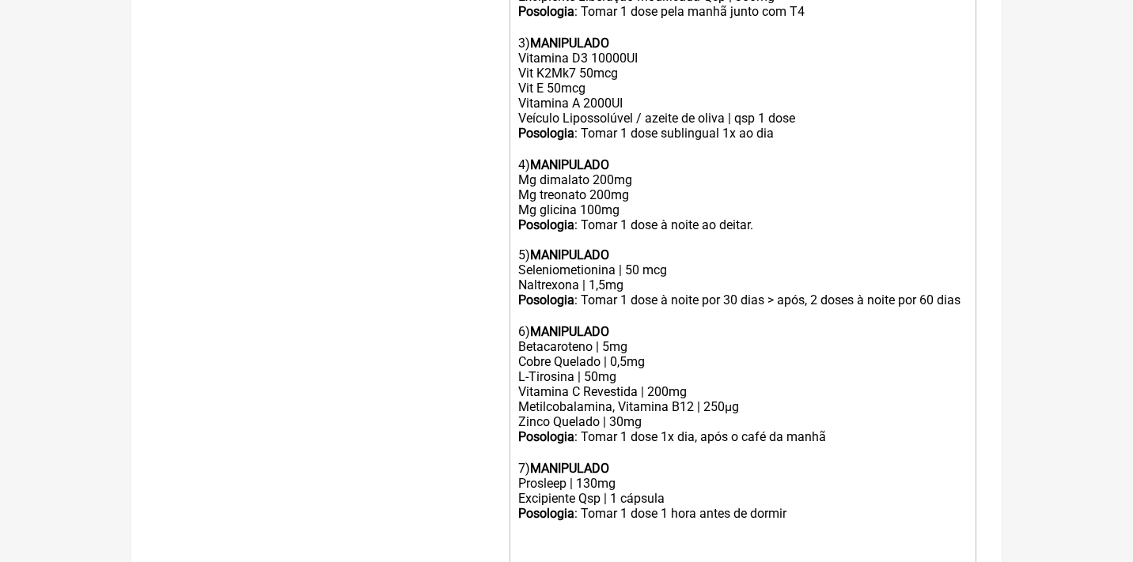
scroll to position [713, 0]
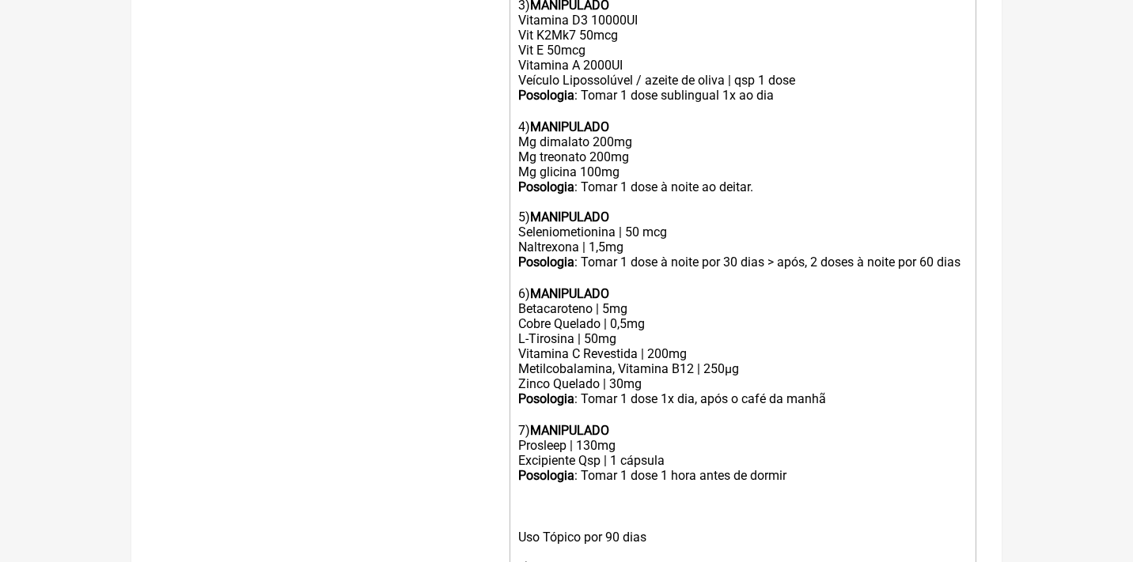
click at [811, 468] on div "Posologia : Tomar 1 dose 1 hora antes de dormir ㅤ Uso Tópico por 90 dias 1) Fun…" at bounding box center [742, 551] width 449 height 167
type trix-editor "<div>Uso Oral por 90 dias<br><br><strong>1) Puran T4 25mcg</strong><br>Tomar 1 …"
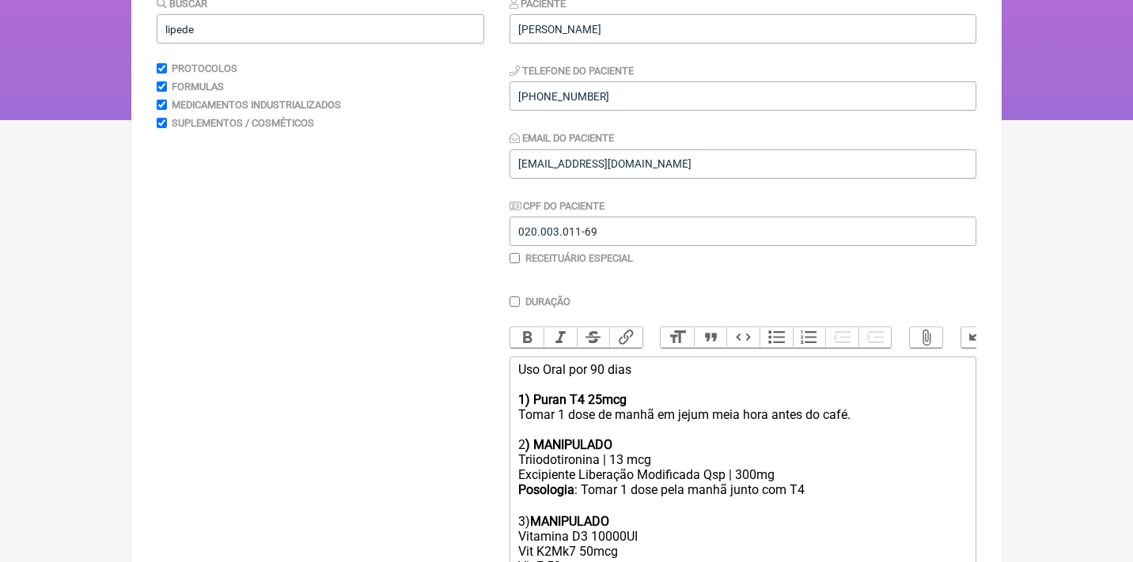
scroll to position [76, 0]
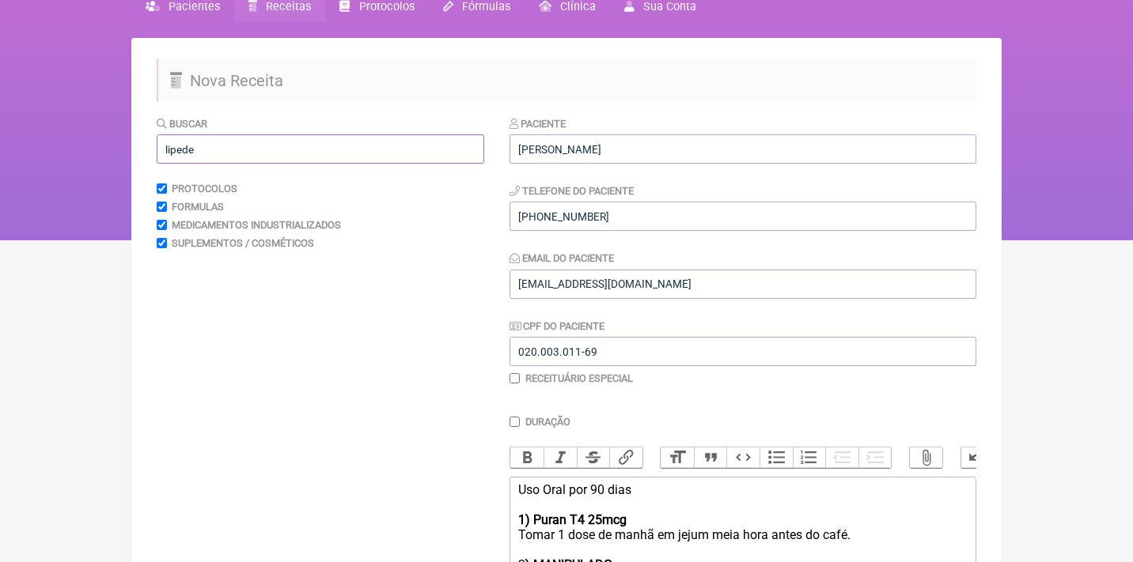
drag, startPoint x: 293, startPoint y: 148, endPoint x: 170, endPoint y: 157, distance: 123.8
click at [170, 157] on input "lipede" at bounding box center [321, 148] width 328 height 29
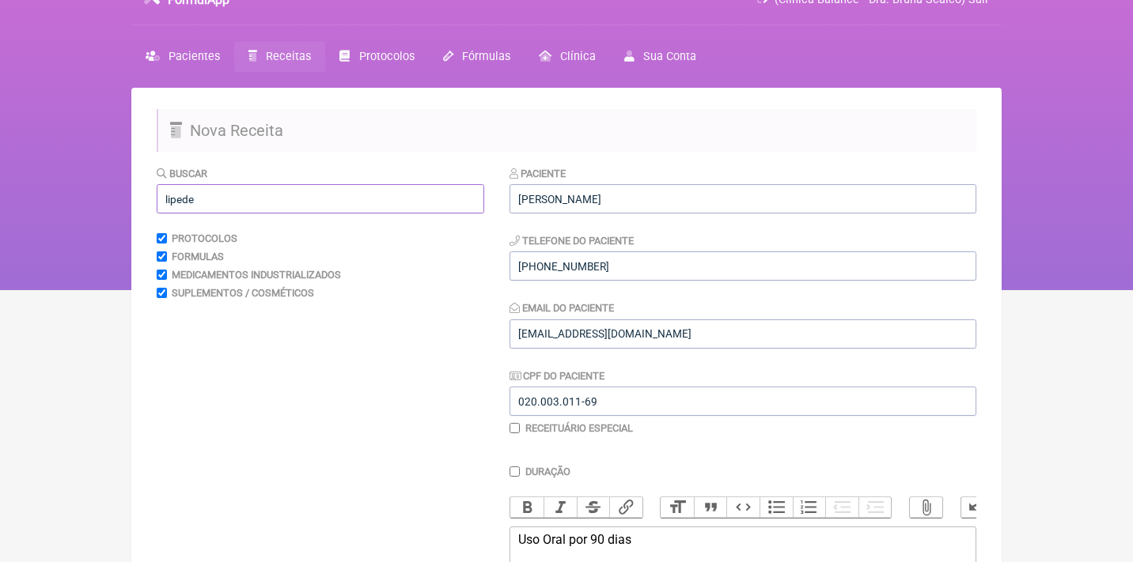
scroll to position [27, 0]
type input "l"
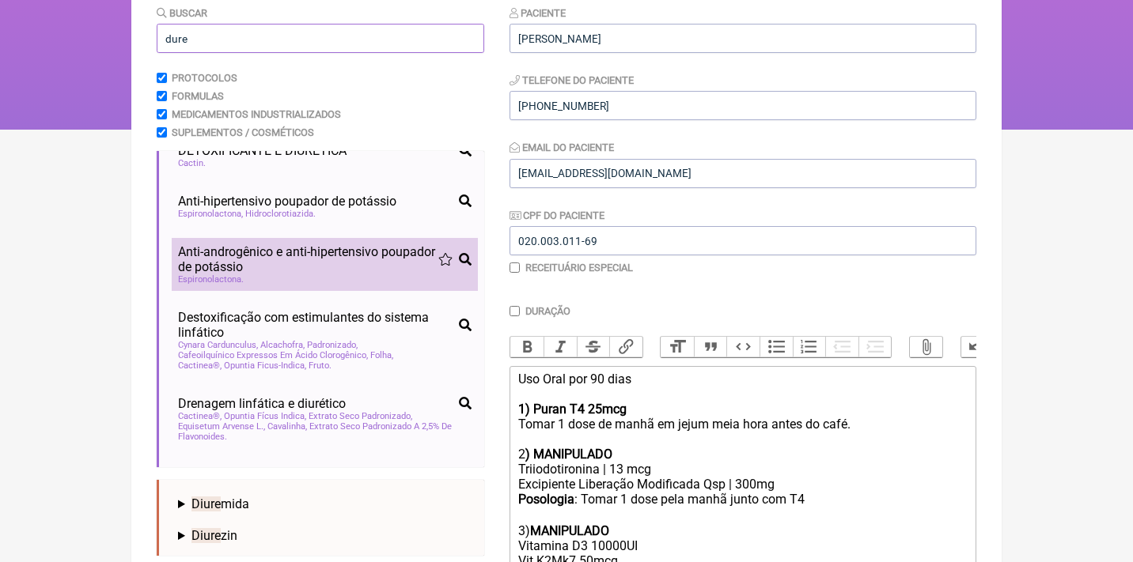
scroll to position [253, 0]
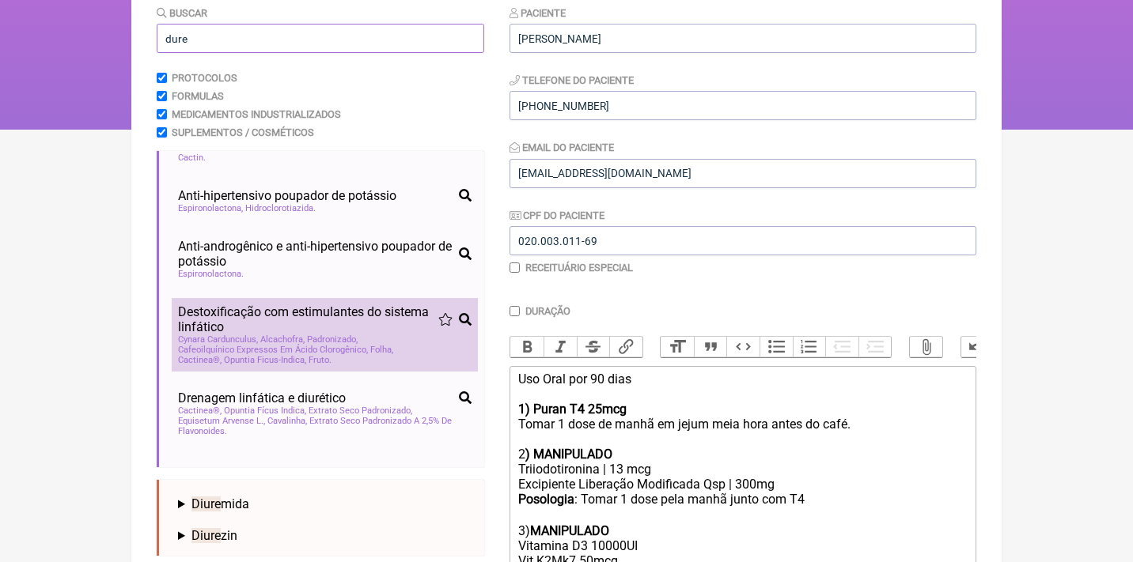
type input "dure"
click at [252, 335] on span "Cynara Cardunculus, Alcachofra, Padronizado" at bounding box center [268, 340] width 180 height 10
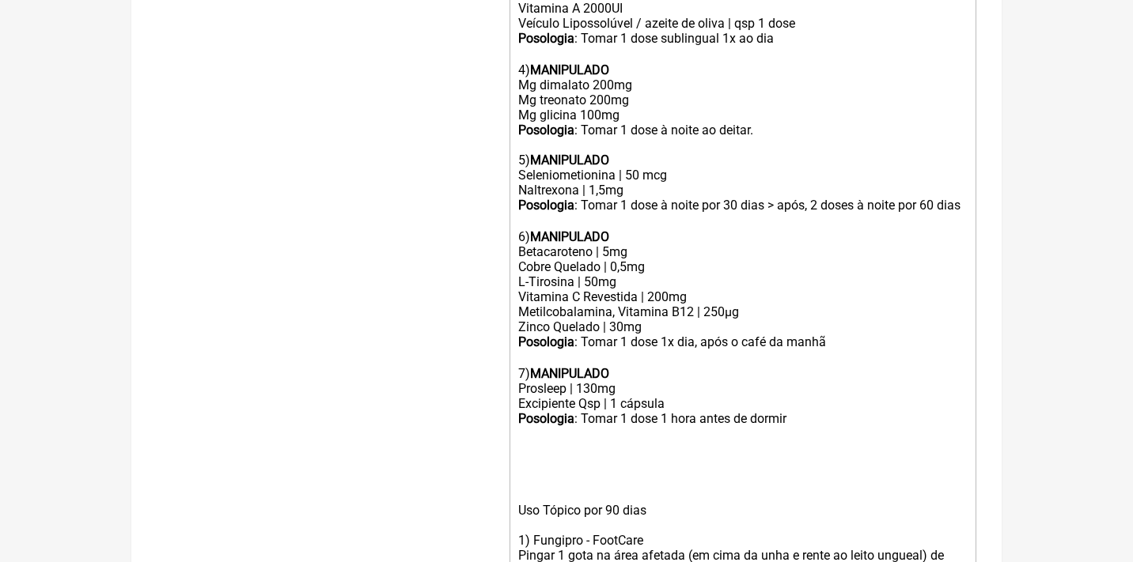
scroll to position [972, 0]
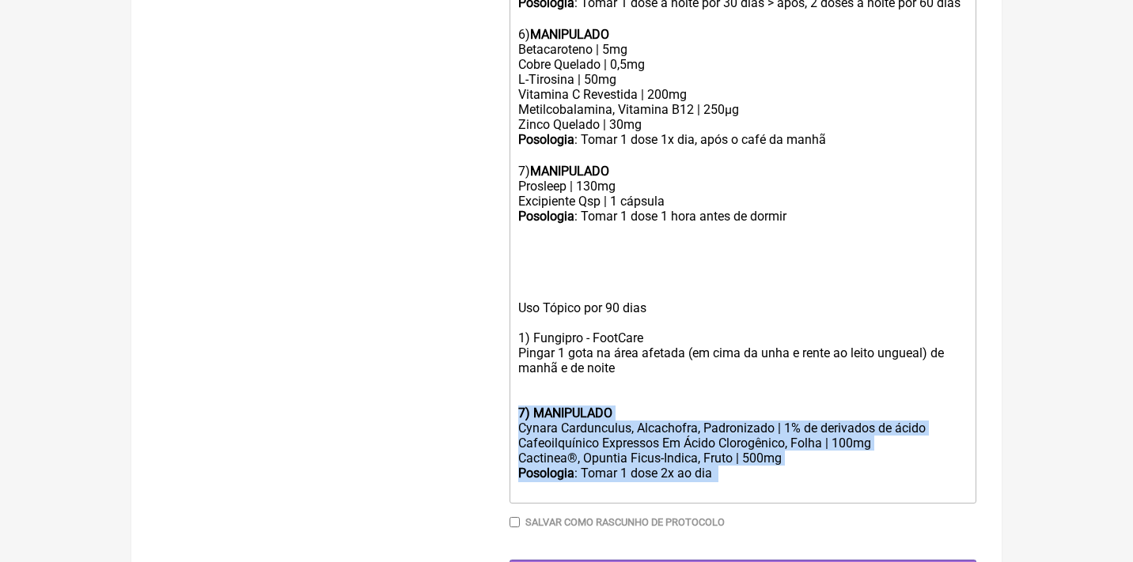
drag, startPoint x: 790, startPoint y: 448, endPoint x: 476, endPoint y: 375, distance: 322.4
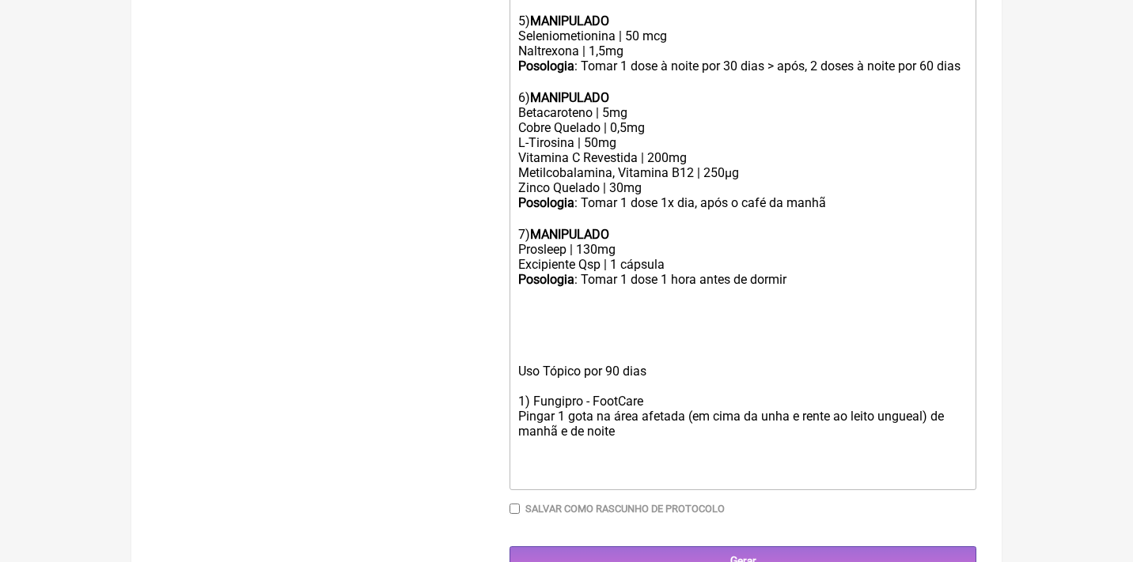
click at [521, 280] on div "Posologia : Tomar 1 dose 1 hora antes de dormir ㅤ Uso Tópico por 90 dias 1) Fun…" at bounding box center [742, 370] width 449 height 197
paste trix-editor "strong>7) MANIPULADO</strong></div><div>Cynara Cardunculus, Alcachofra, Padroni…"
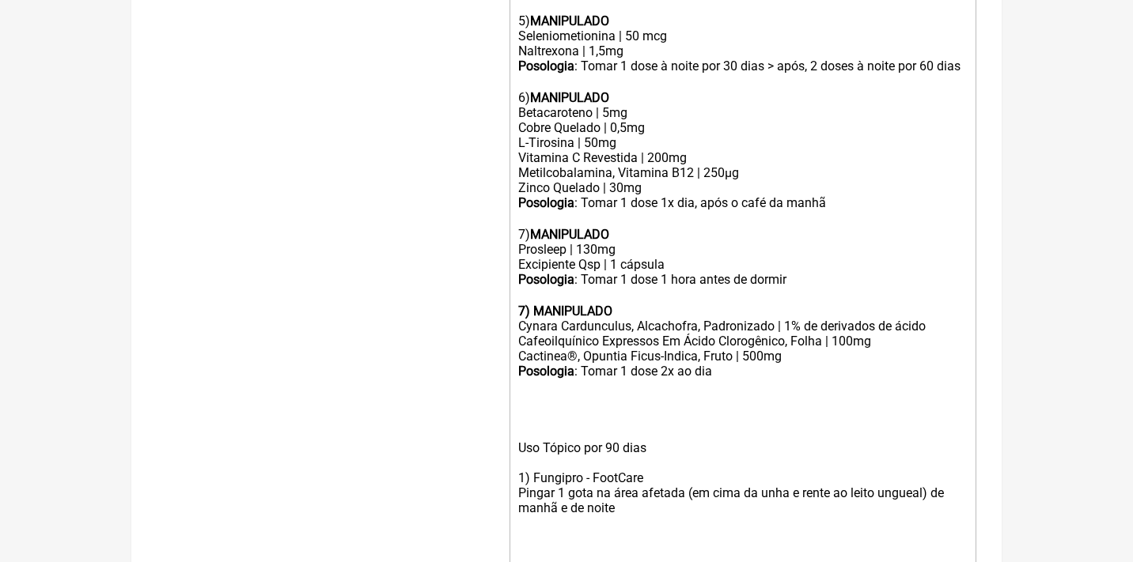
click at [521, 304] on strong "7) MANIPULADO" at bounding box center [565, 311] width 94 height 15
drag, startPoint x: 733, startPoint y: 341, endPoint x: 664, endPoint y: 339, distance: 68.9
click at [664, 364] on div "Posologia : Tomar 1 dose 2x ao dia ㅤ" at bounding box center [742, 372] width 449 height 17
type trix-editor "<div>Uso Oral por 90 dias<br><br><strong>1) Puran T4 25mcg</strong><br>Tomar 1 …"
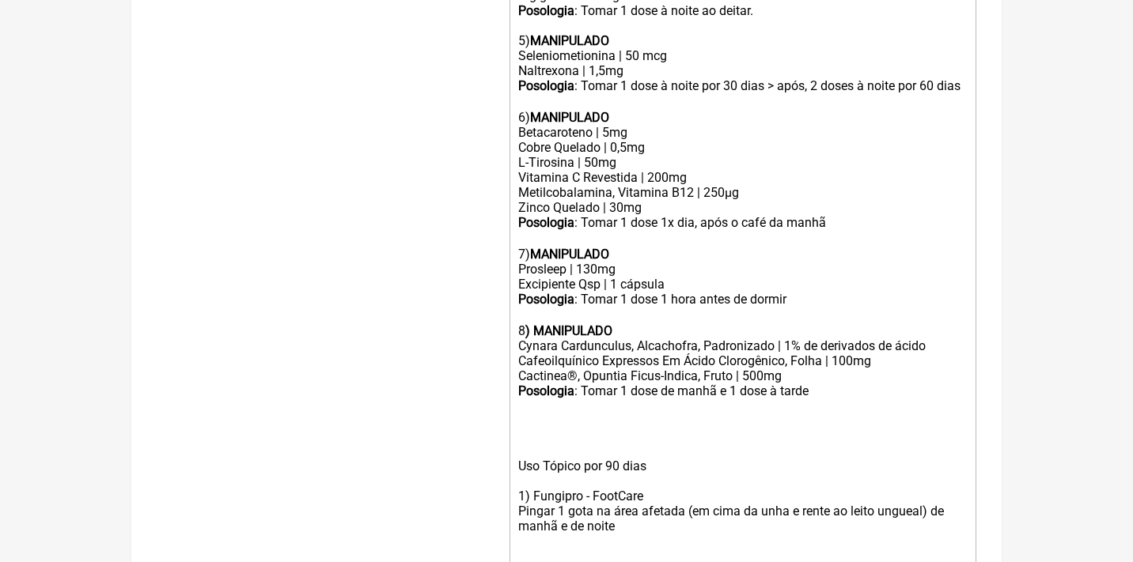
scroll to position [956, 0]
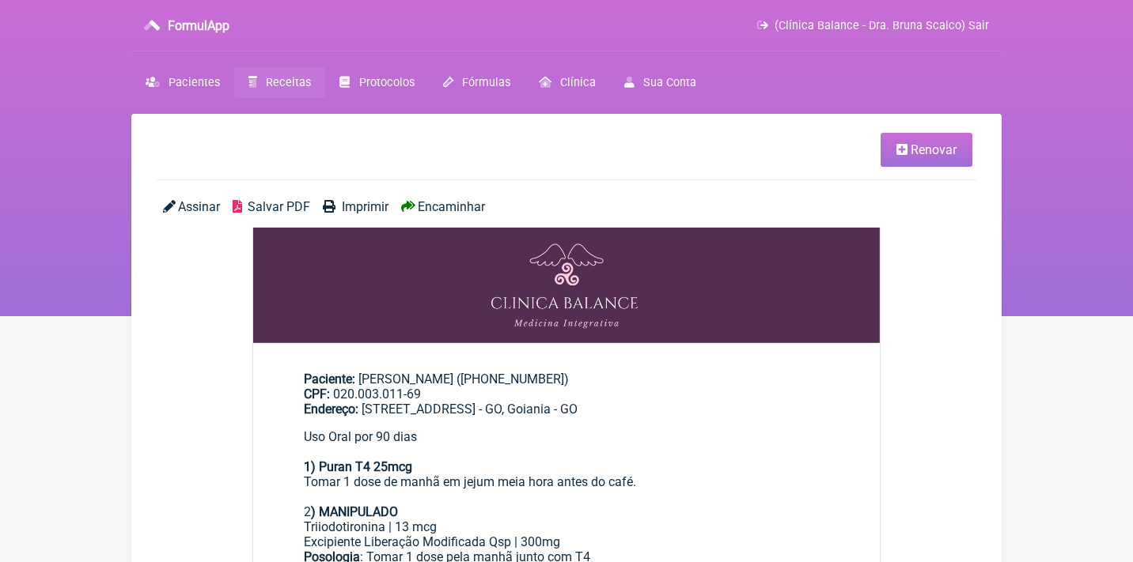
click at [913, 148] on span "Renovar" at bounding box center [934, 149] width 46 height 15
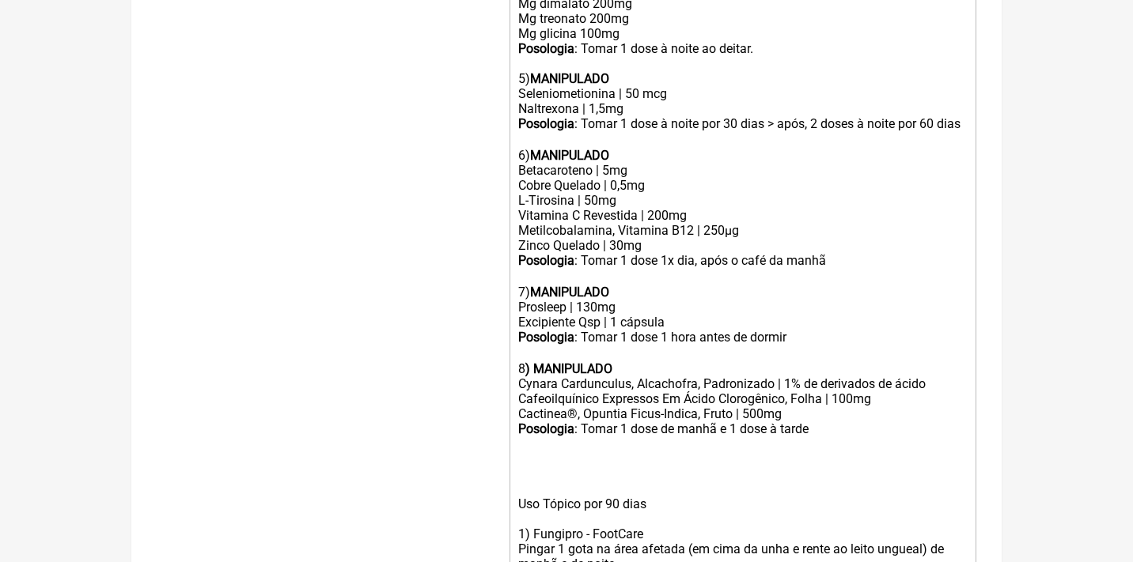
scroll to position [854, 0]
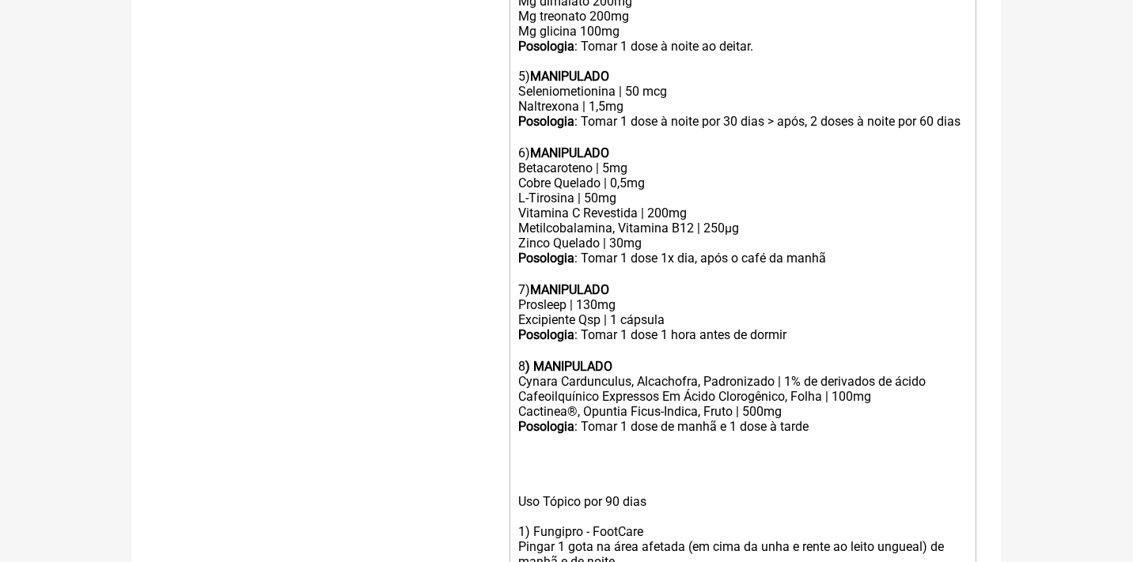
click at [831, 434] on div "Uso Tópico por 90 dias 1) Fungipro - FootCare Pingar 1 gota na área afetada (em…" at bounding box center [742, 516] width 449 height 165
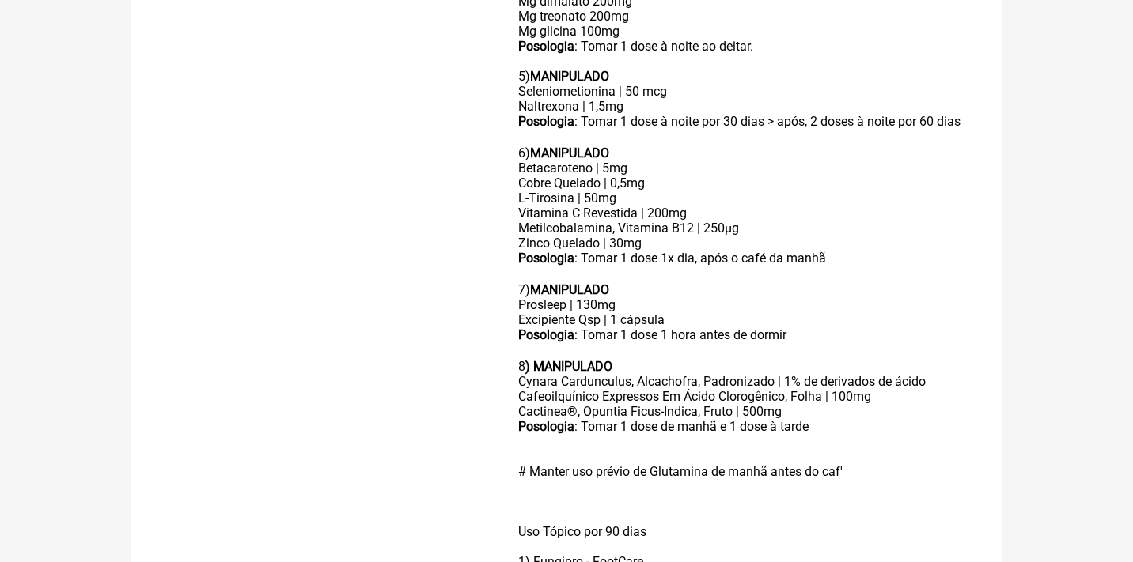
type trix-editor "<div>Uso Oral por 90 dias<br><br><strong>1) Puran T4 25mcg</strong><br>Tomar 1 …"
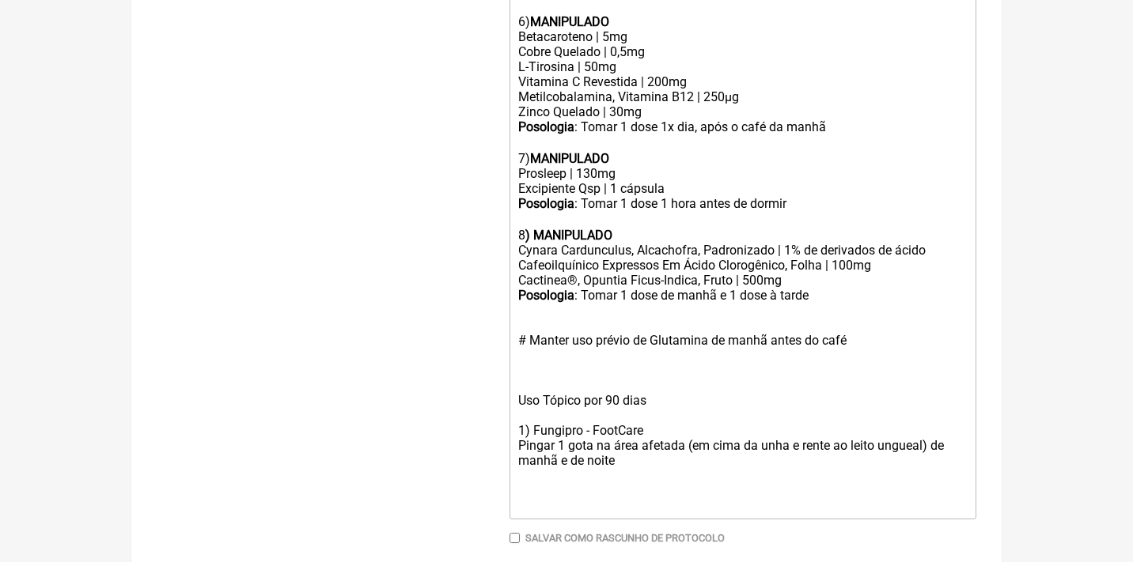
scroll to position [986, 0]
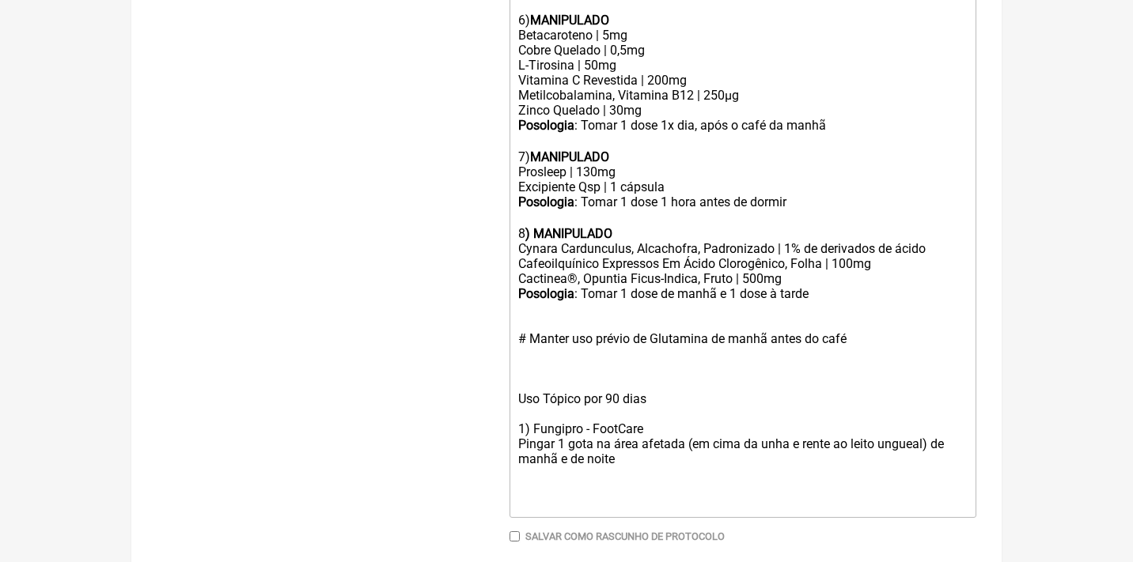
click at [717, 301] on div "# Manter uso prévio de Glutamina de manhã antes do café Uso Tópico por 90 dias …" at bounding box center [742, 398] width 449 height 195
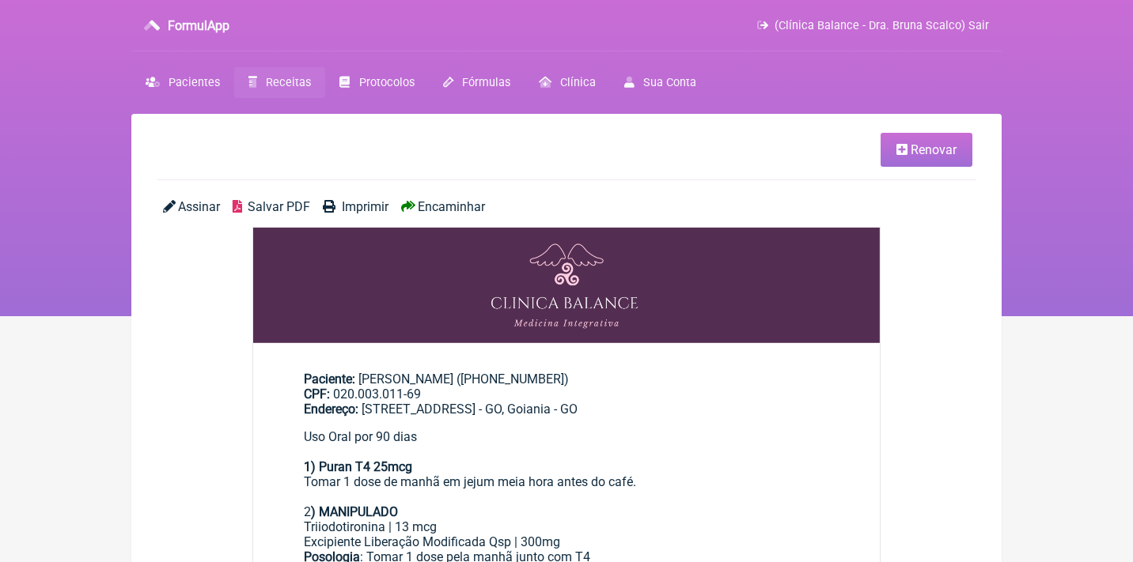
click at [282, 81] on span "Receitas" at bounding box center [288, 82] width 45 height 13
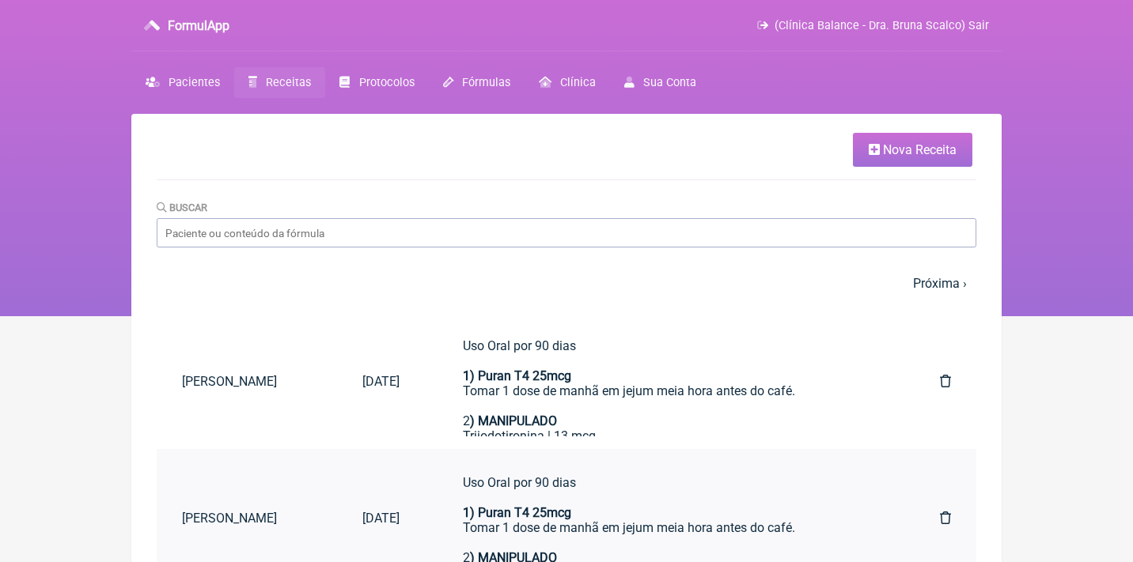
click at [941, 521] on icon at bounding box center [945, 518] width 11 height 13
